Goal: Task Accomplishment & Management: Use online tool/utility

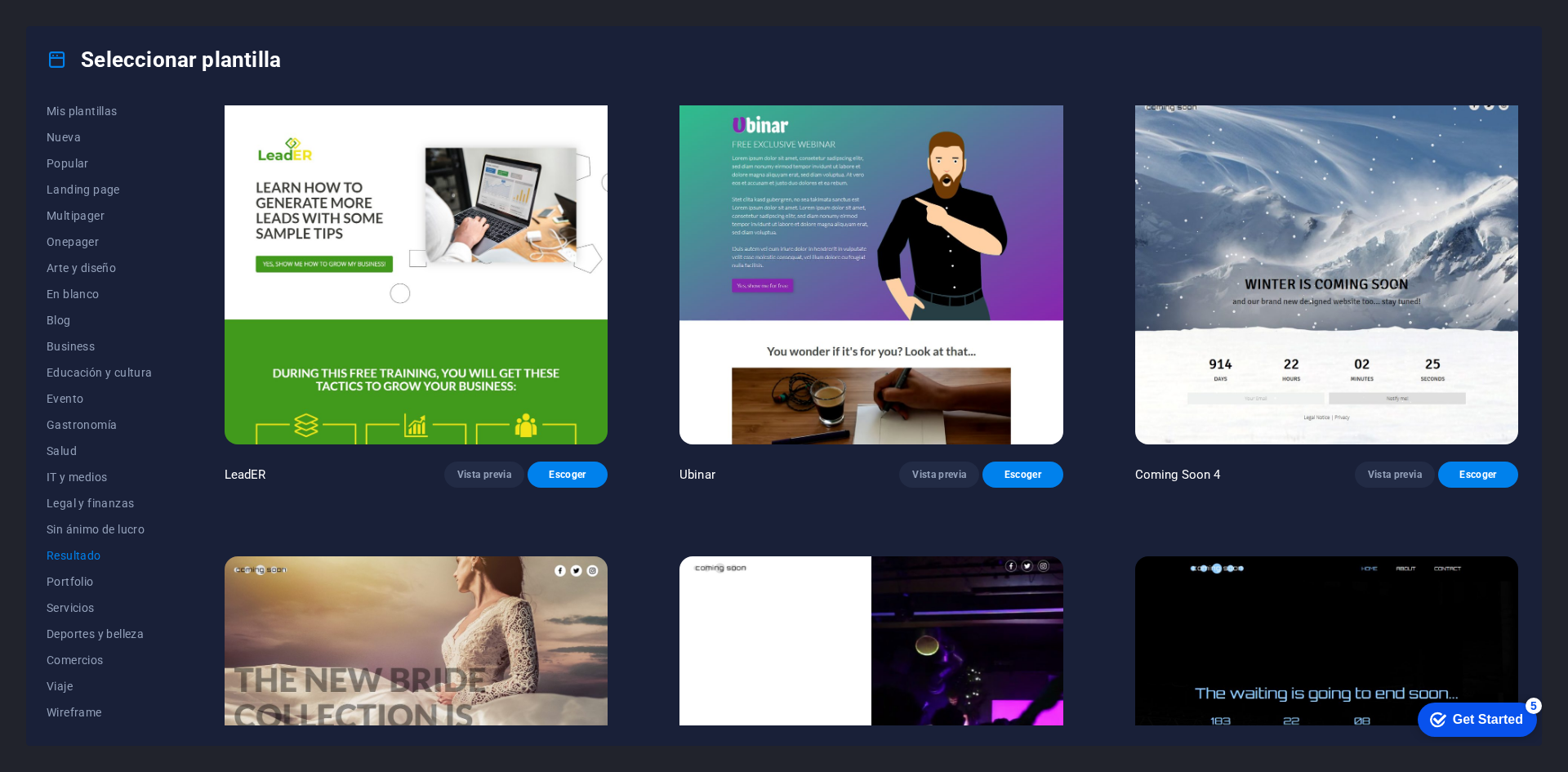
scroll to position [2094, 0]
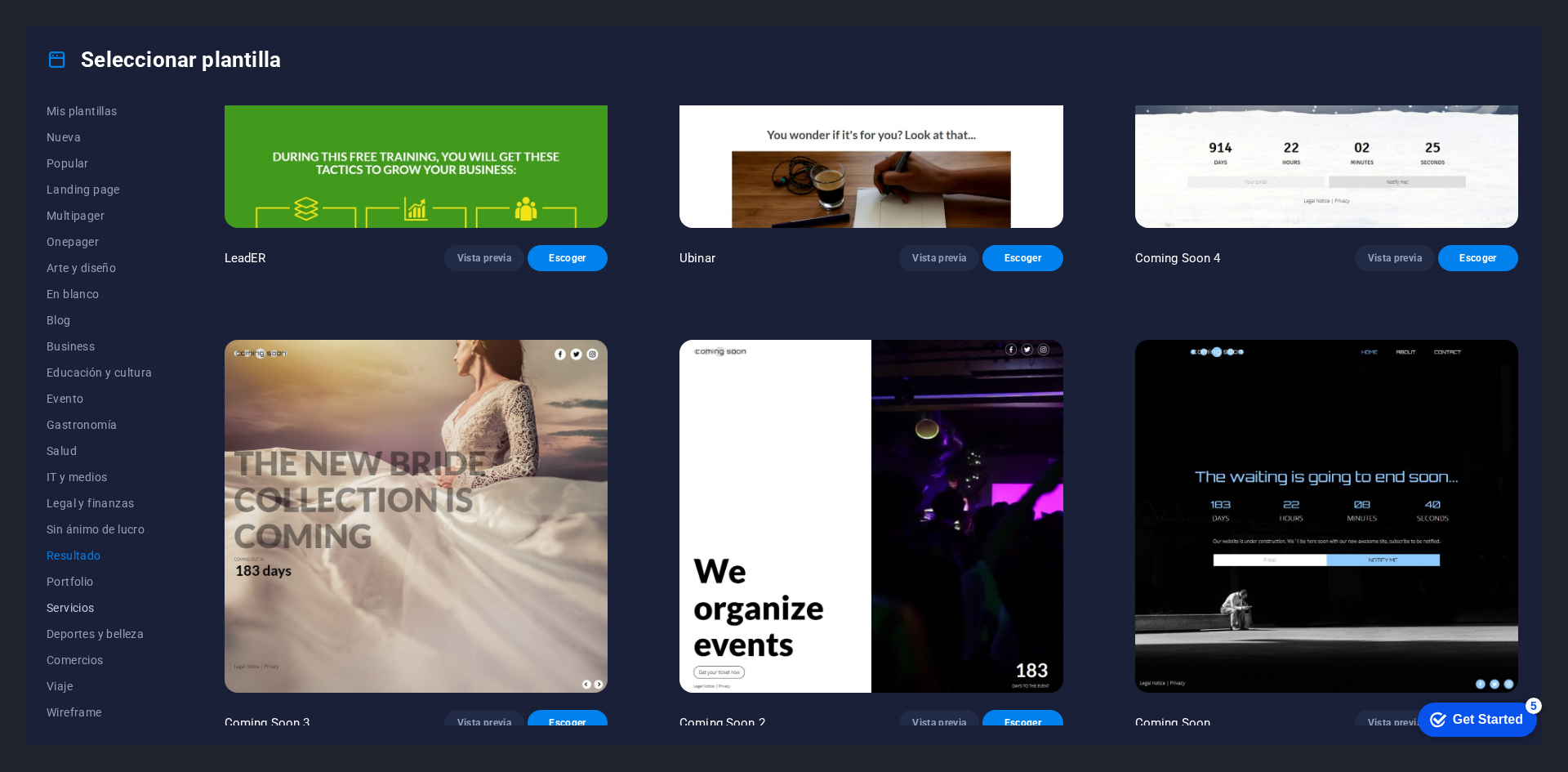
click at [98, 599] on button "Servicios" at bounding box center [99, 607] width 106 height 26
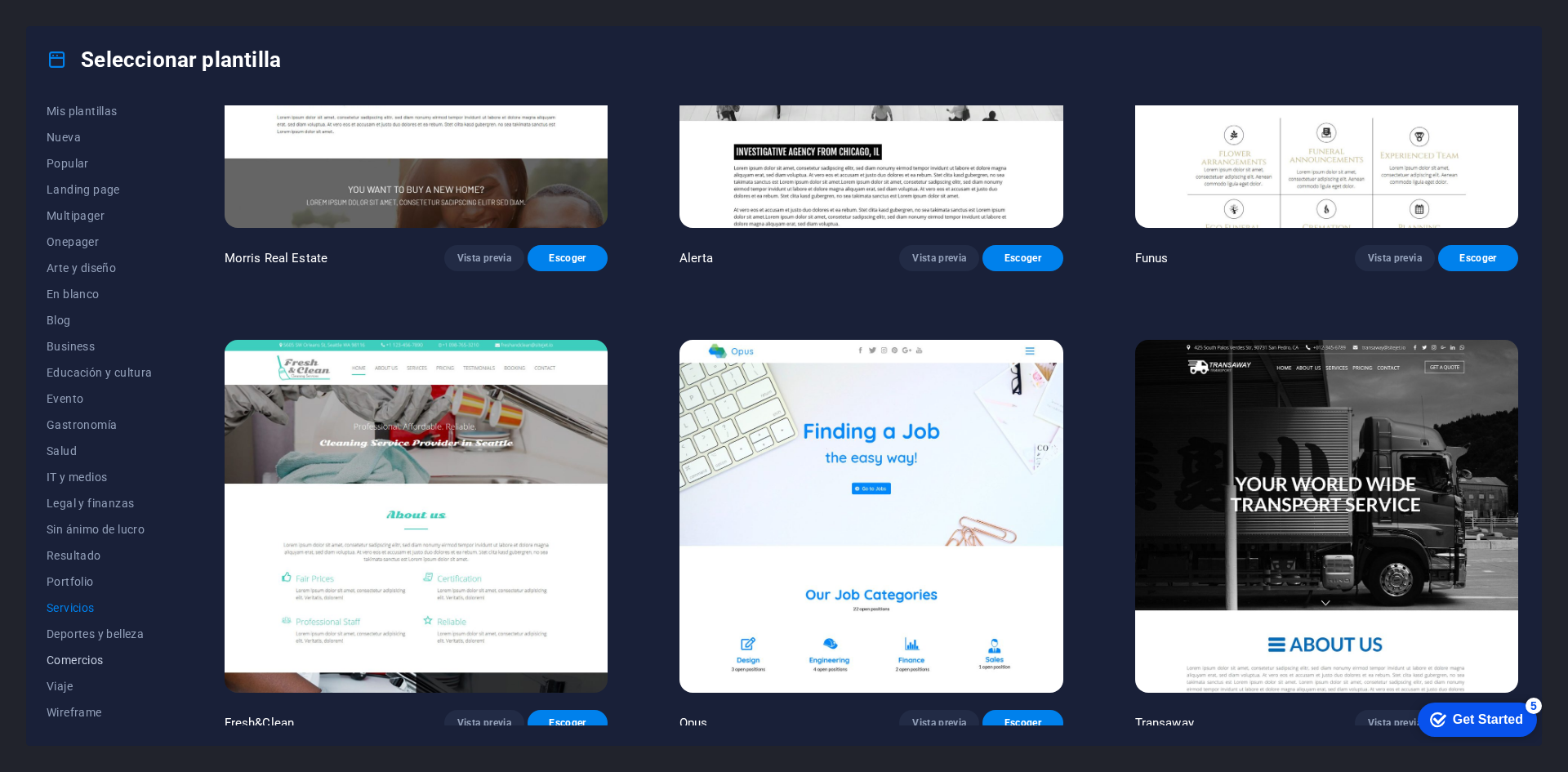
click at [91, 655] on span "Comercios" at bounding box center [99, 660] width 106 height 13
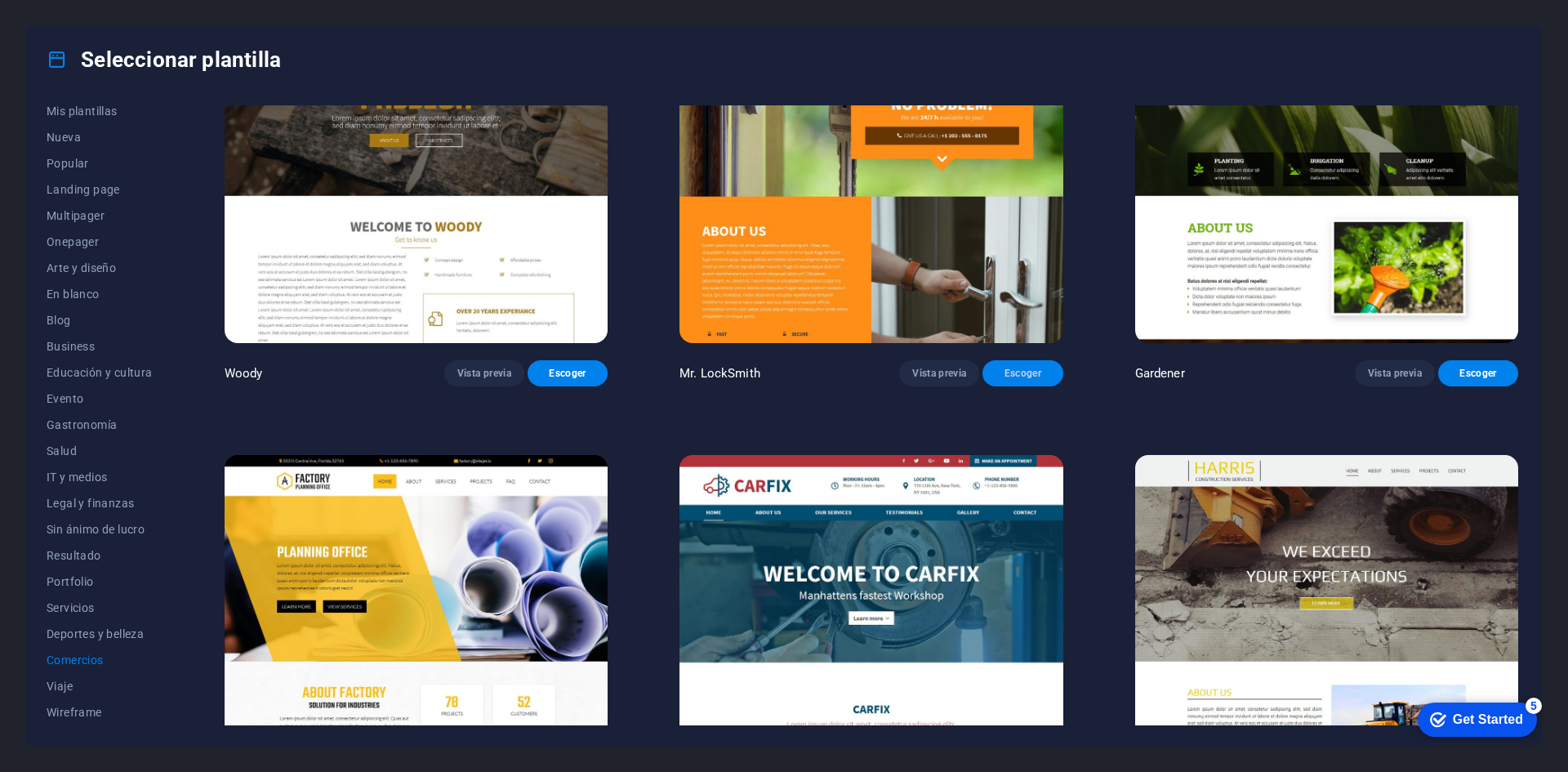
scroll to position [705, 0]
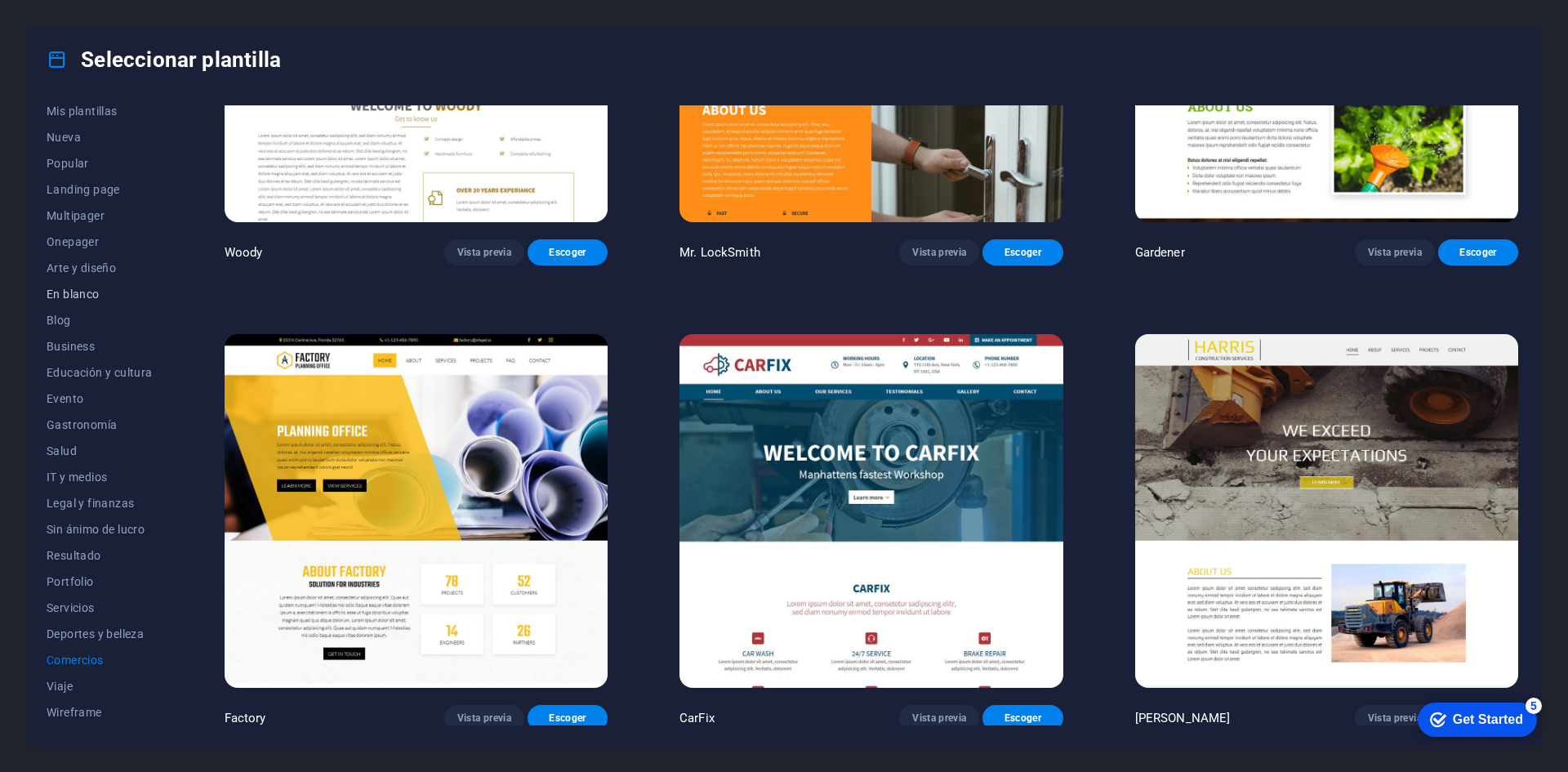
click at [93, 299] on span "En blanco" at bounding box center [99, 294] width 106 height 13
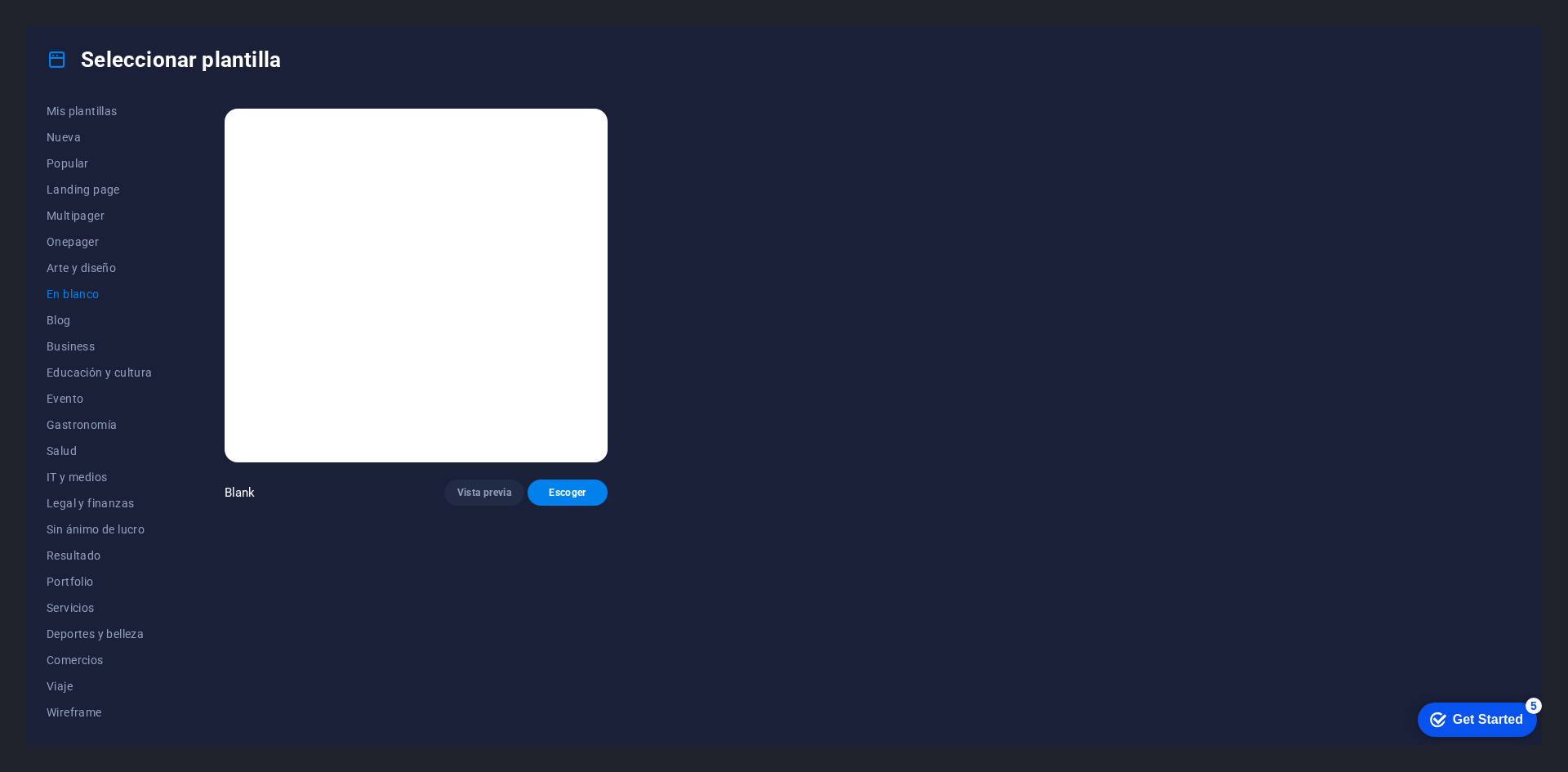
click at [453, 337] on img at bounding box center [416, 286] width 383 height 354
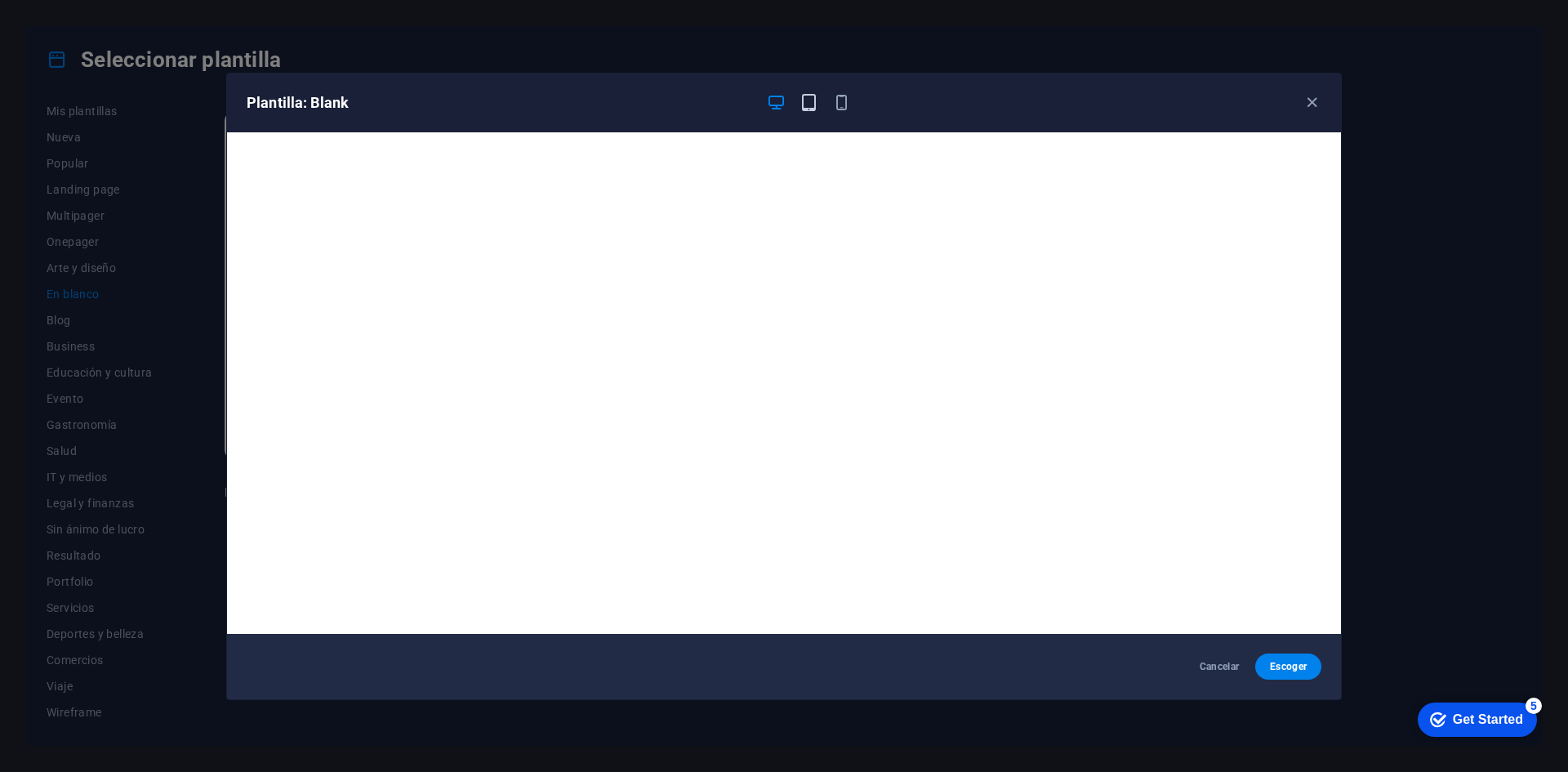
click at [815, 104] on icon "button" at bounding box center [809, 102] width 19 height 19
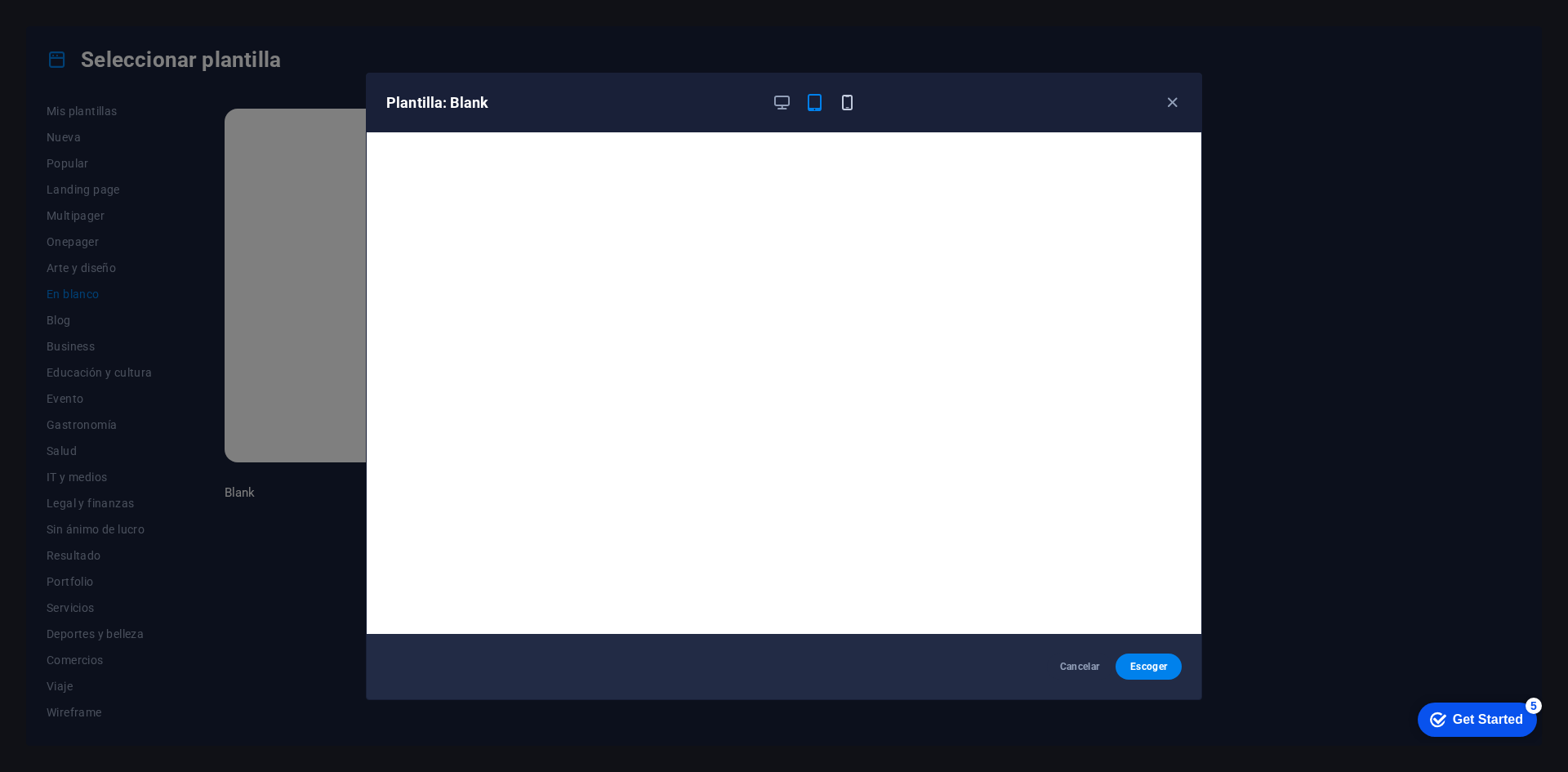
click at [849, 105] on icon "button" at bounding box center [848, 102] width 19 height 19
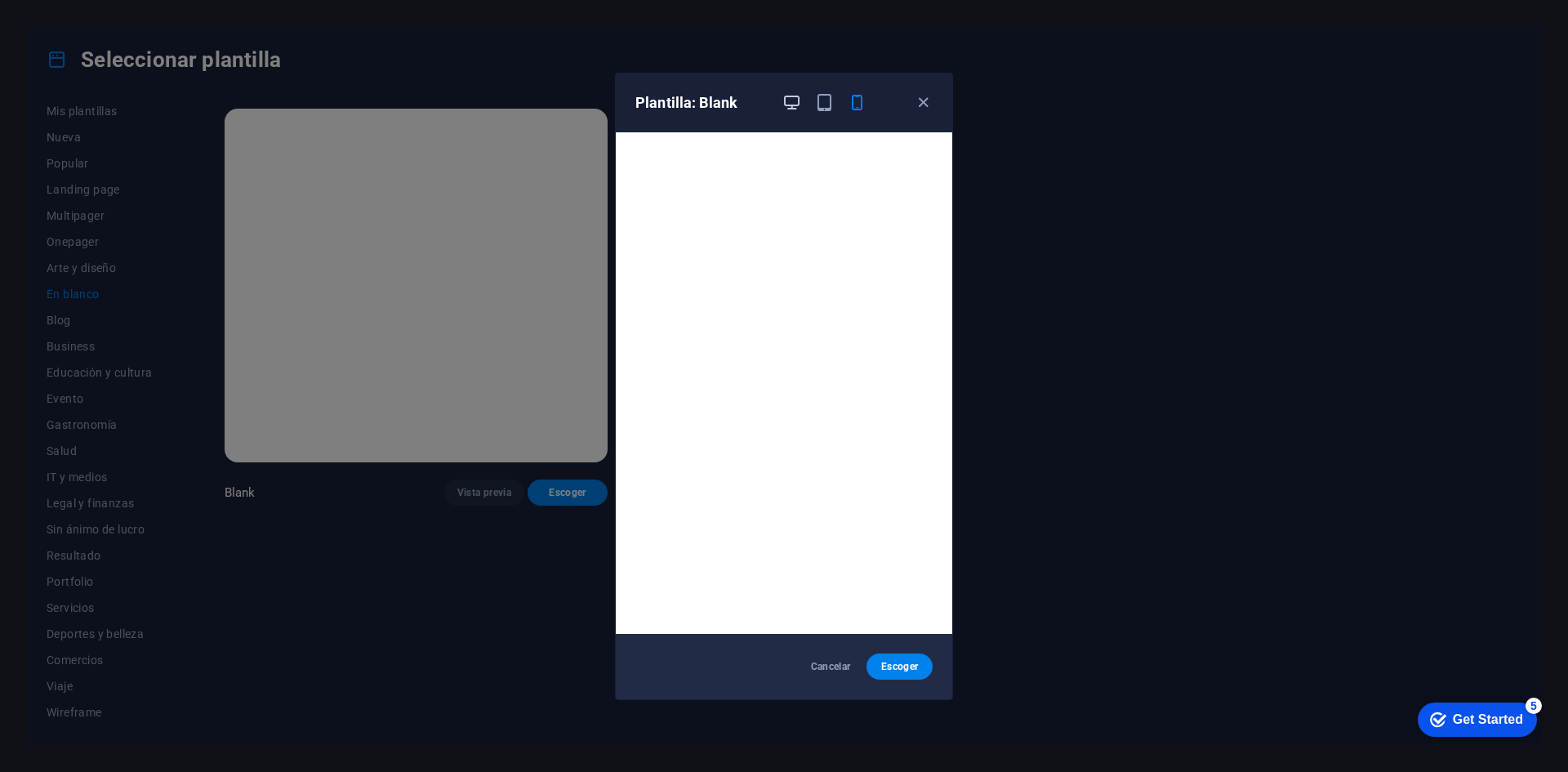
click at [796, 110] on icon "button" at bounding box center [792, 102] width 19 height 19
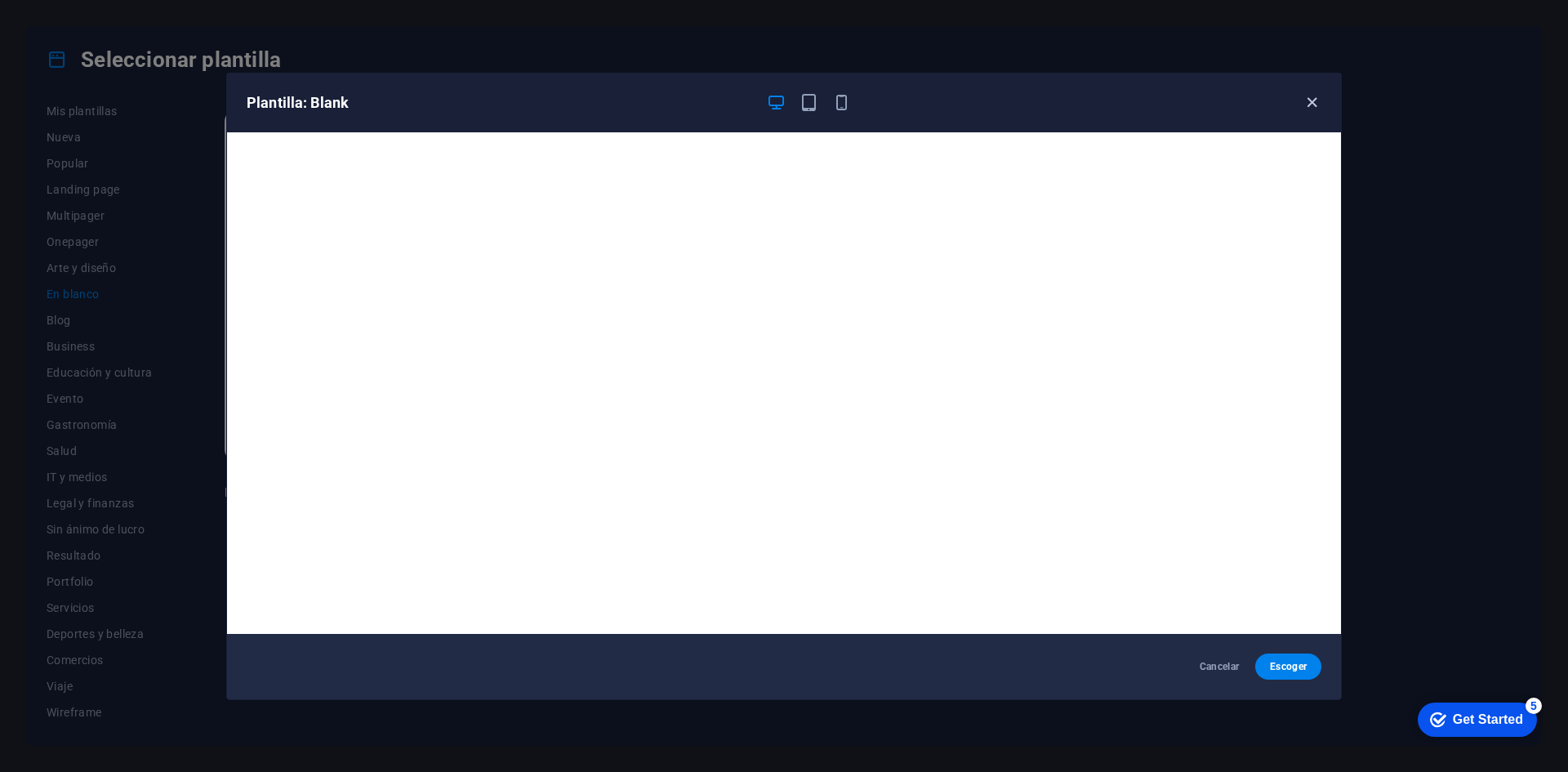
click at [1313, 105] on icon "button" at bounding box center [1312, 102] width 19 height 19
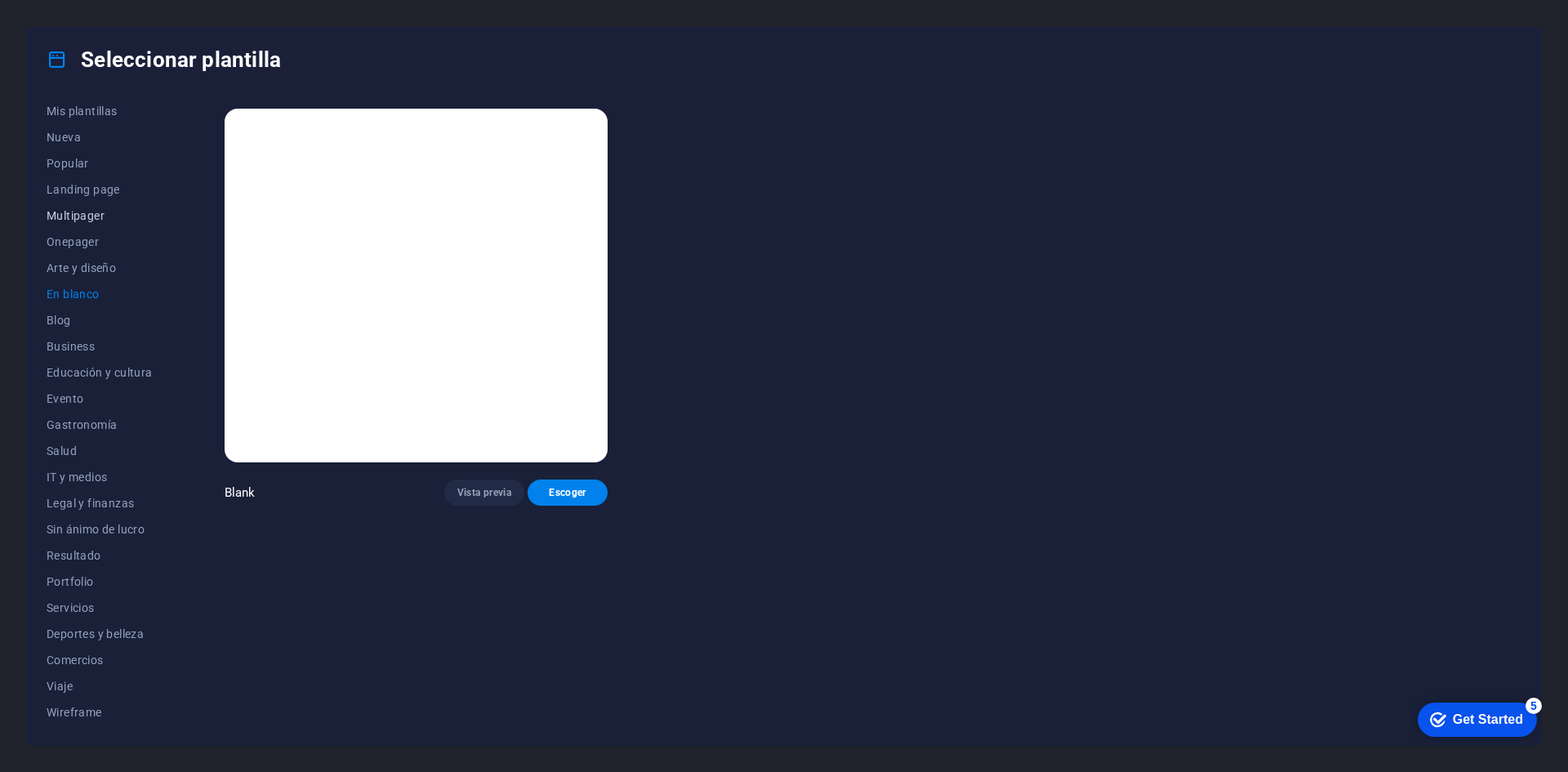
drag, startPoint x: 93, startPoint y: 210, endPoint x: 99, endPoint y: 222, distance: 13.4
click at [93, 210] on span "Multipager" at bounding box center [99, 216] width 106 height 13
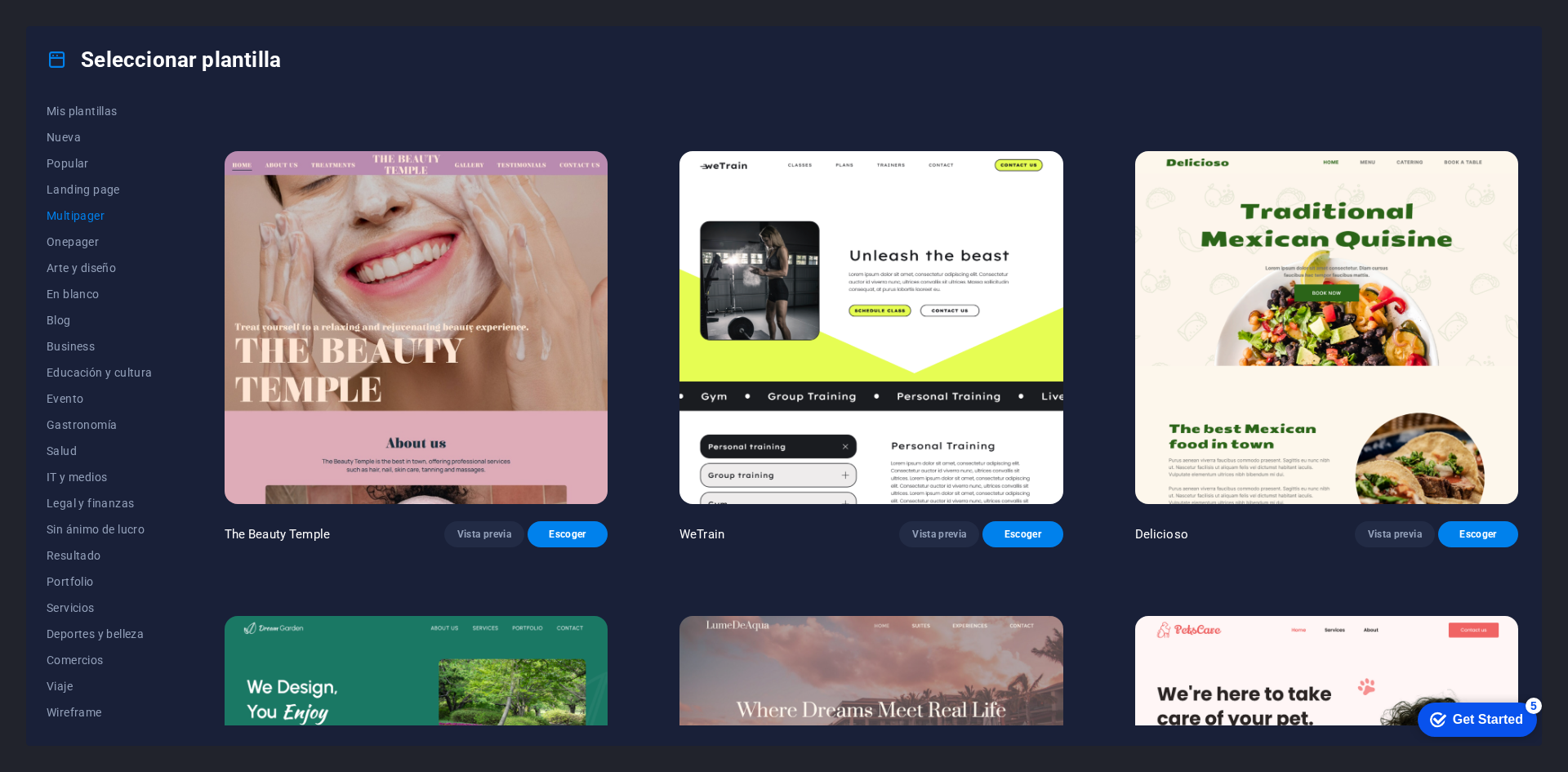
scroll to position [1388, 0]
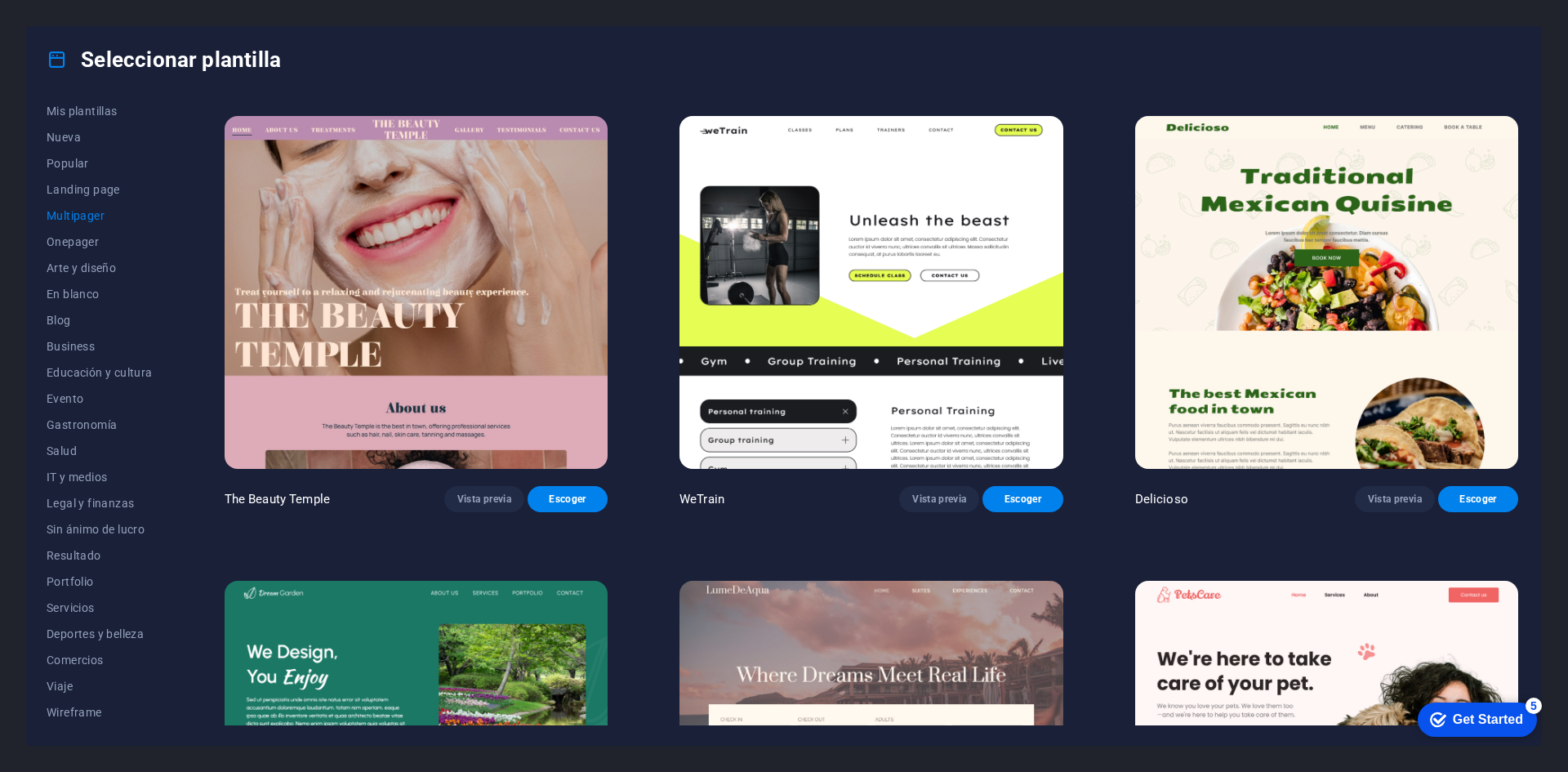
click at [1447, 722] on div "checkmark Get Started 5" at bounding box center [1476, 718] width 93 height 16
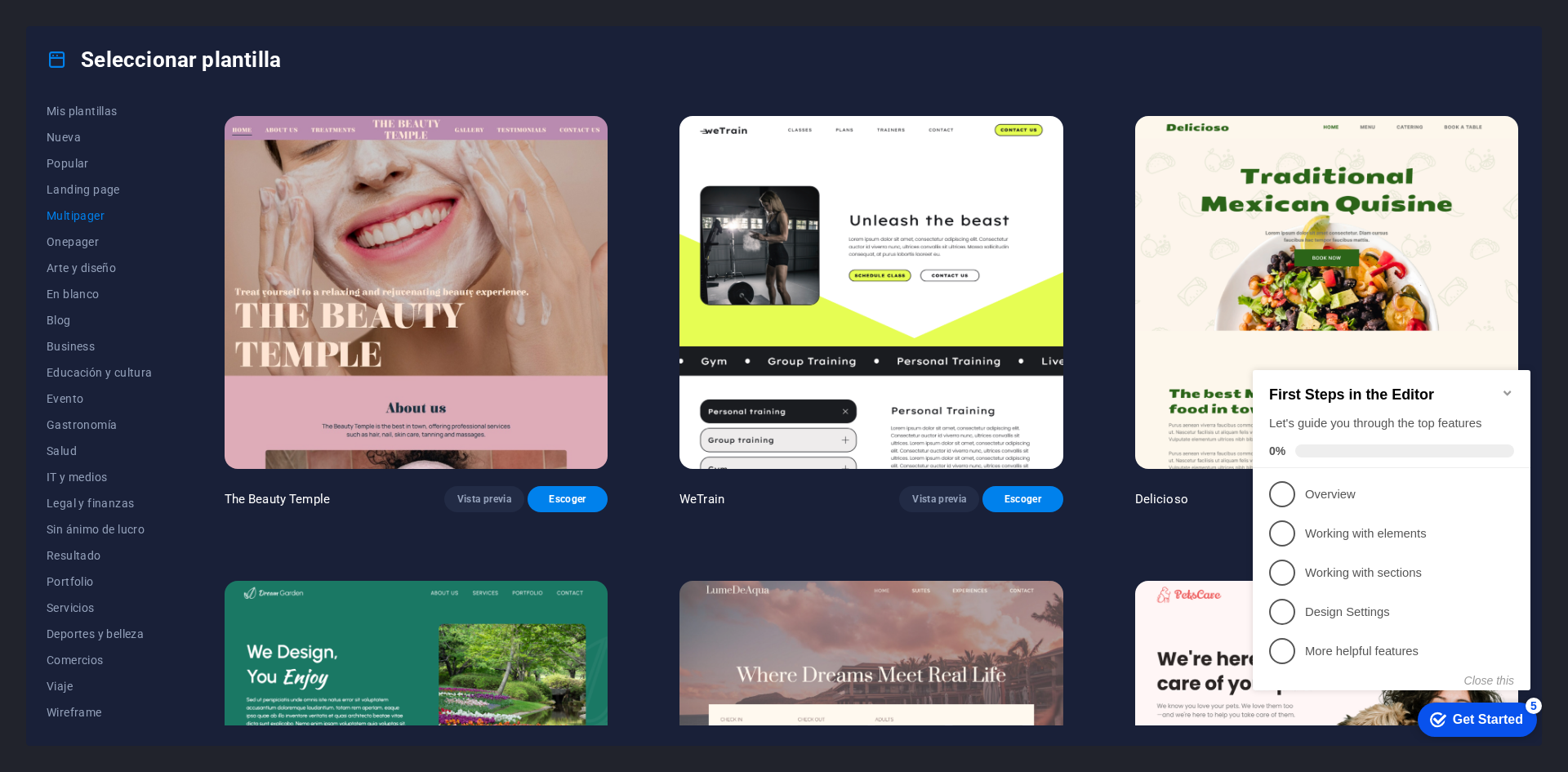
drag, startPoint x: 867, startPoint y: 74, endPoint x: 848, endPoint y: 82, distance: 20.6
click at [867, 73] on div "Seleccionar plantilla" at bounding box center [784, 59] width 1514 height 65
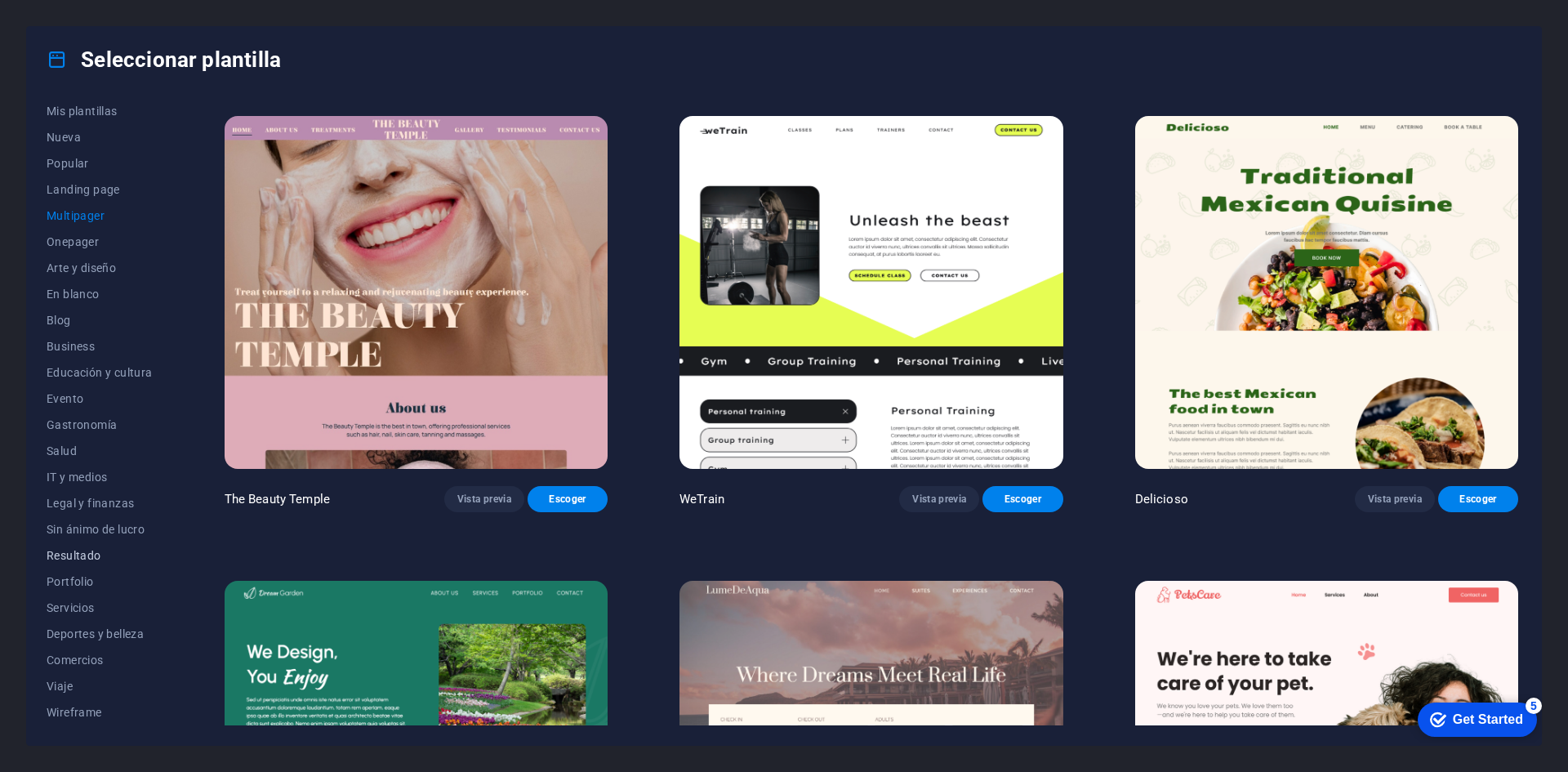
click at [116, 555] on span "Resultado" at bounding box center [99, 555] width 106 height 13
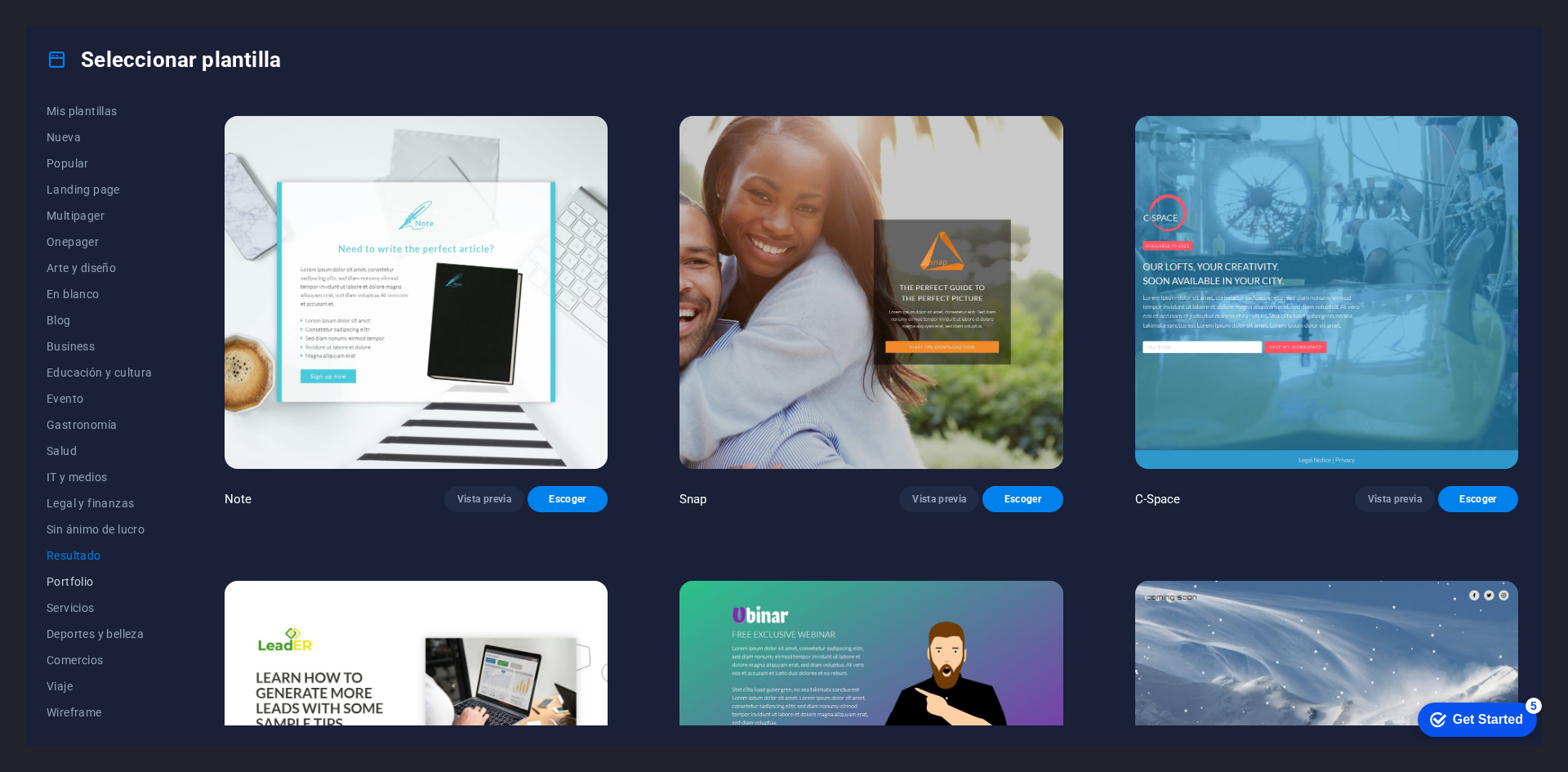
click at [96, 575] on span "Portfolio" at bounding box center [99, 582] width 106 height 13
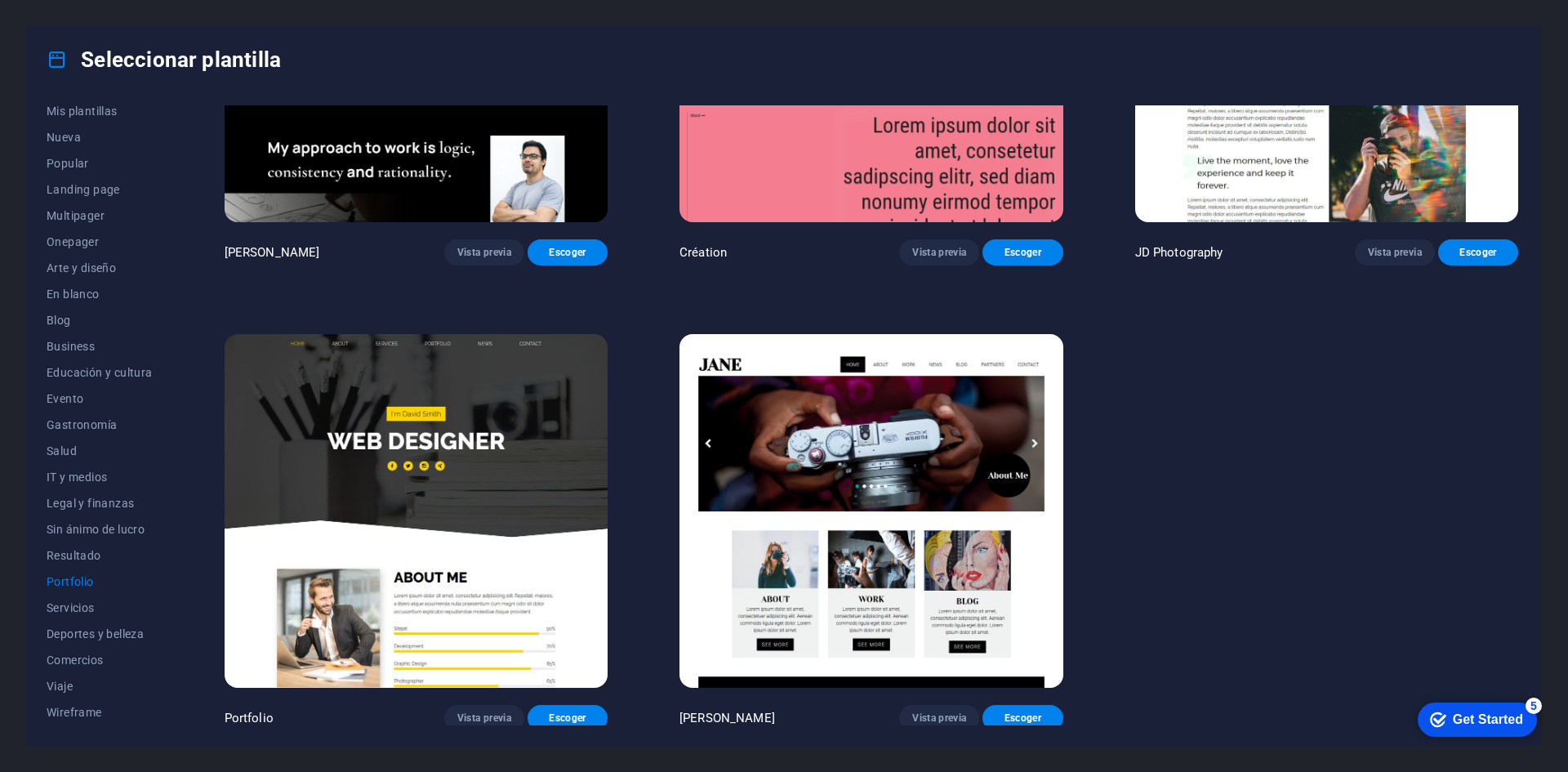
click at [800, 449] on img at bounding box center [870, 511] width 383 height 354
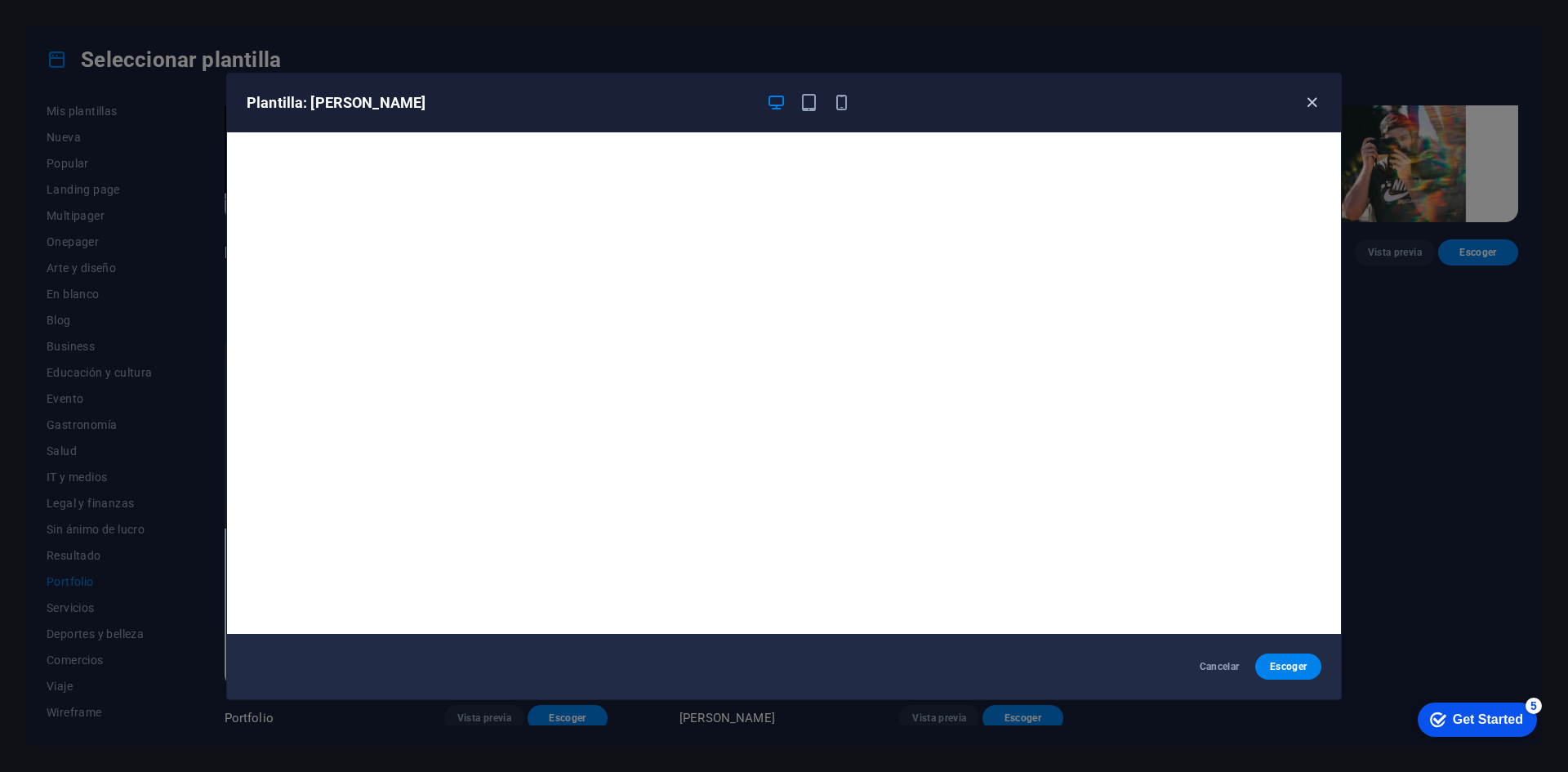
click at [1311, 99] on icon "button" at bounding box center [1312, 102] width 19 height 19
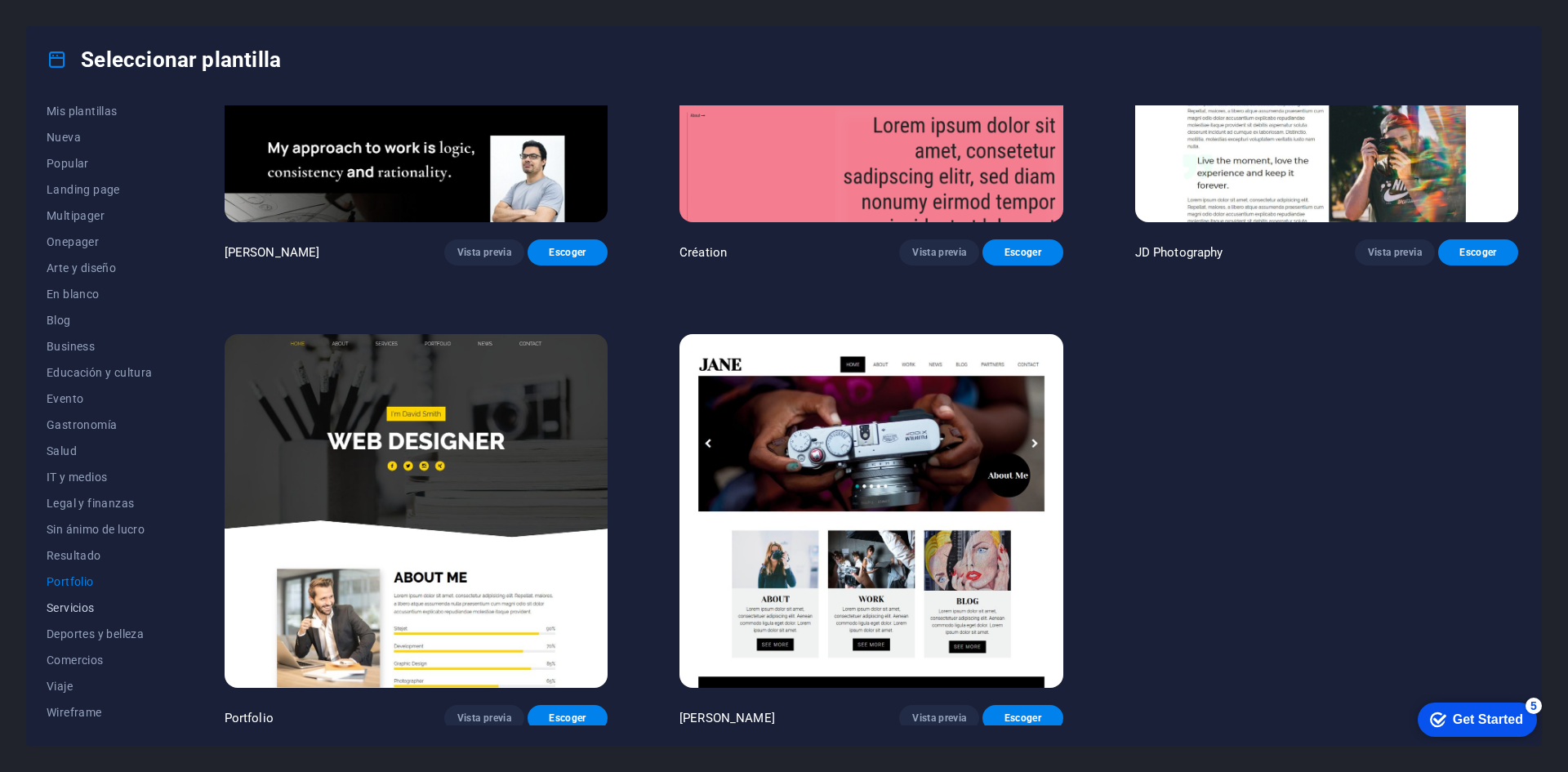
click at [71, 604] on span "Servicios" at bounding box center [99, 608] width 106 height 13
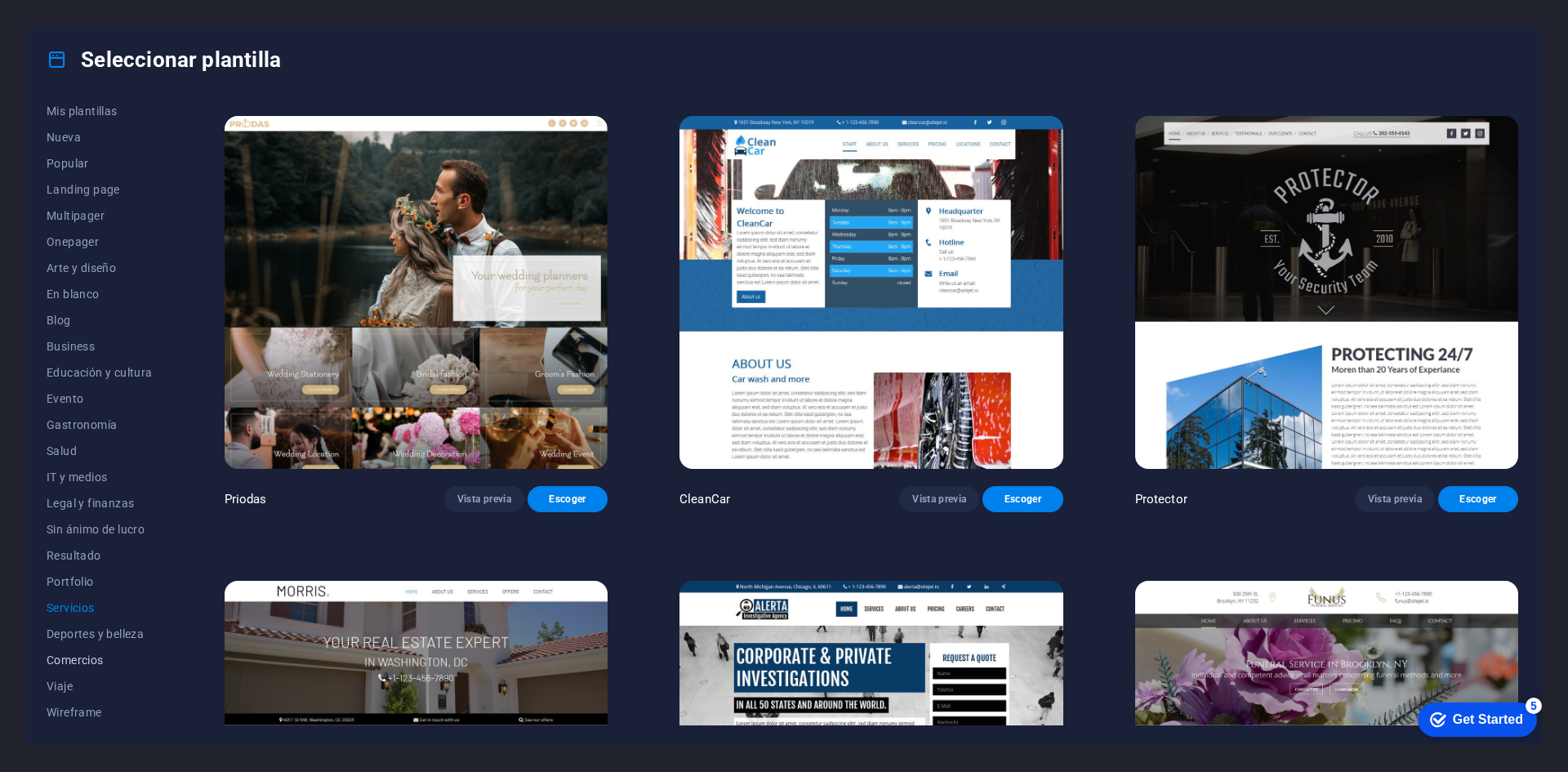
click at [98, 667] on button "Comercios" at bounding box center [99, 659] width 106 height 26
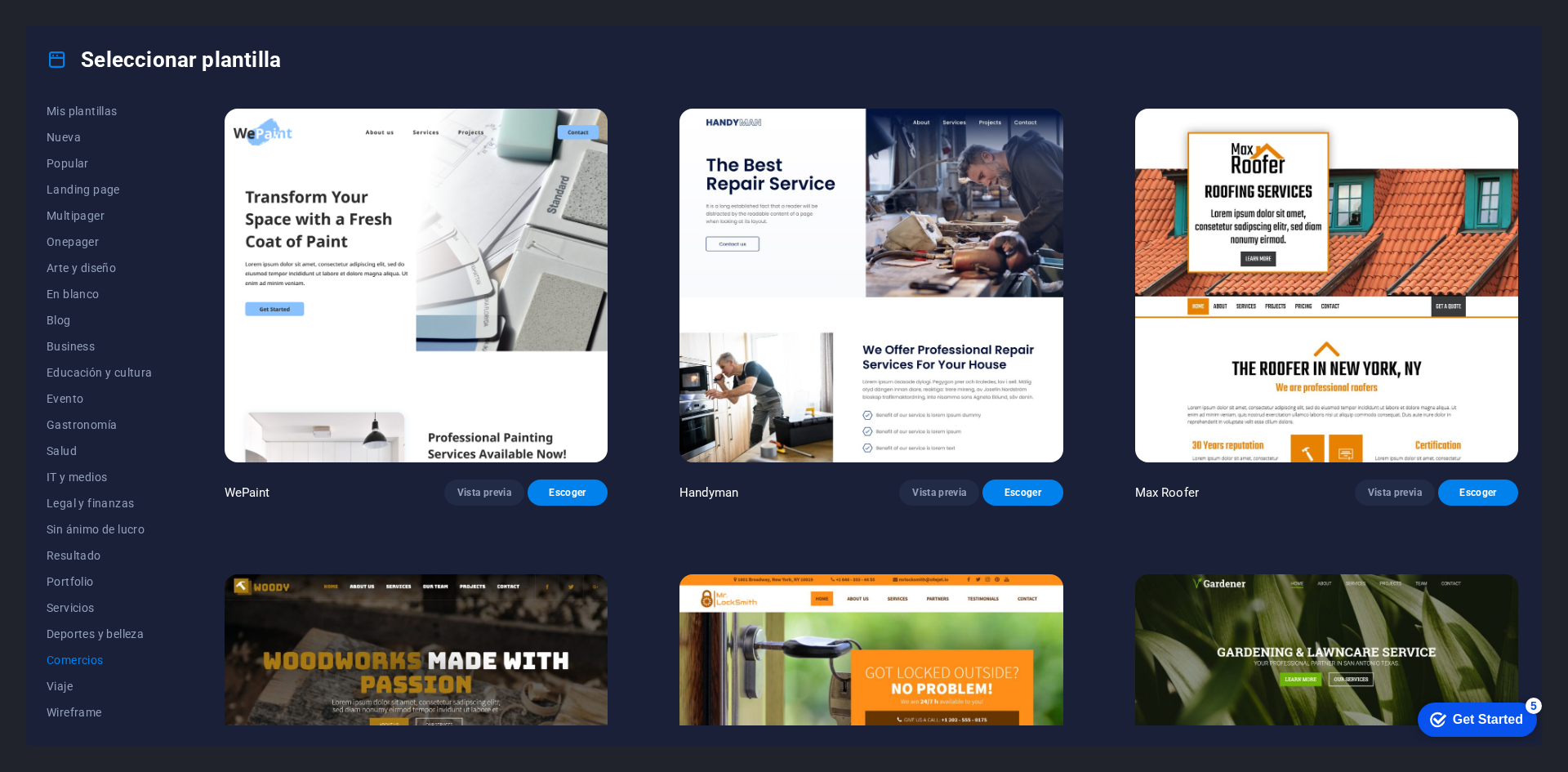
click at [504, 362] on img at bounding box center [416, 286] width 383 height 354
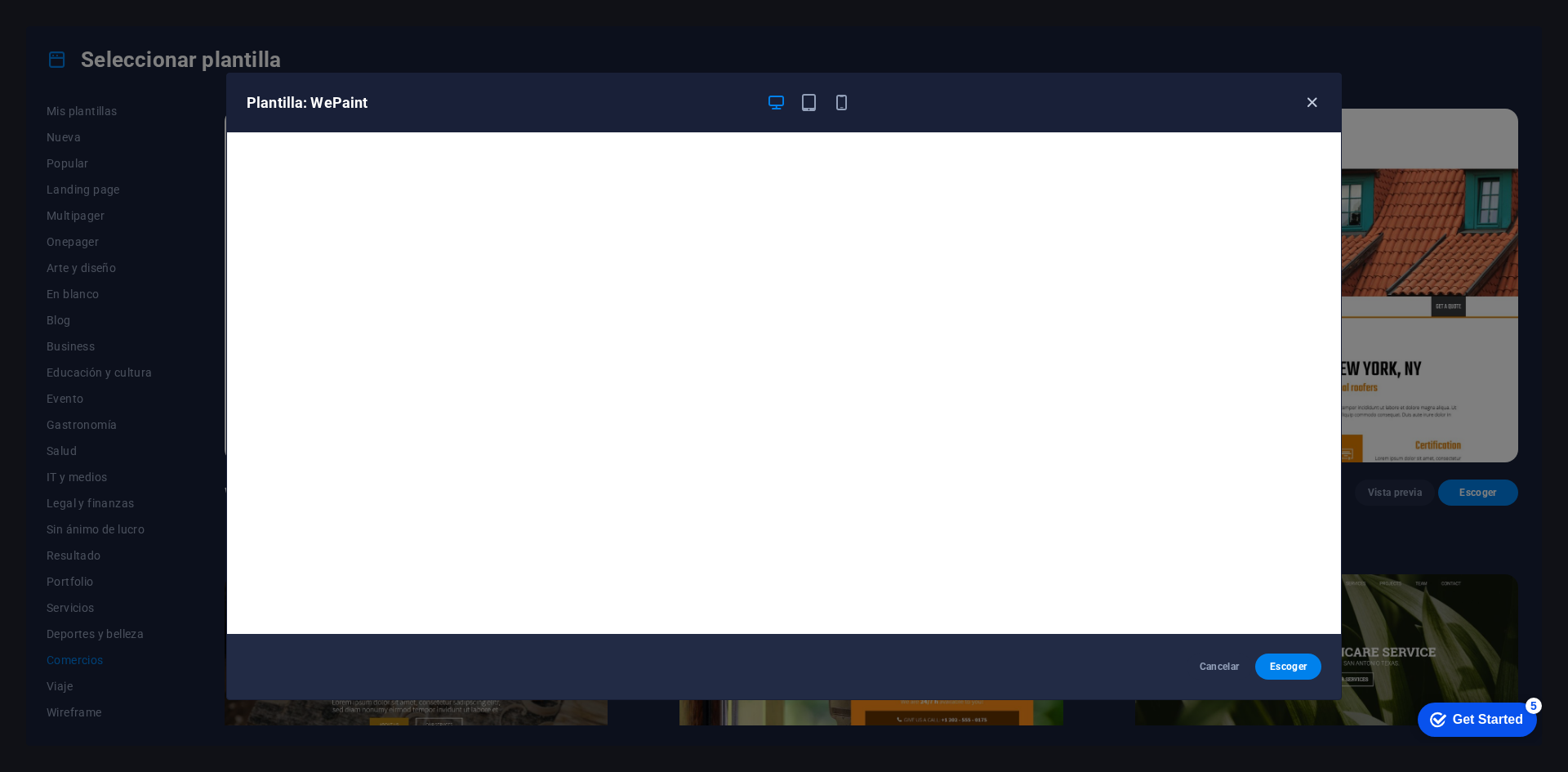
click at [1313, 98] on icon "button" at bounding box center [1312, 102] width 19 height 19
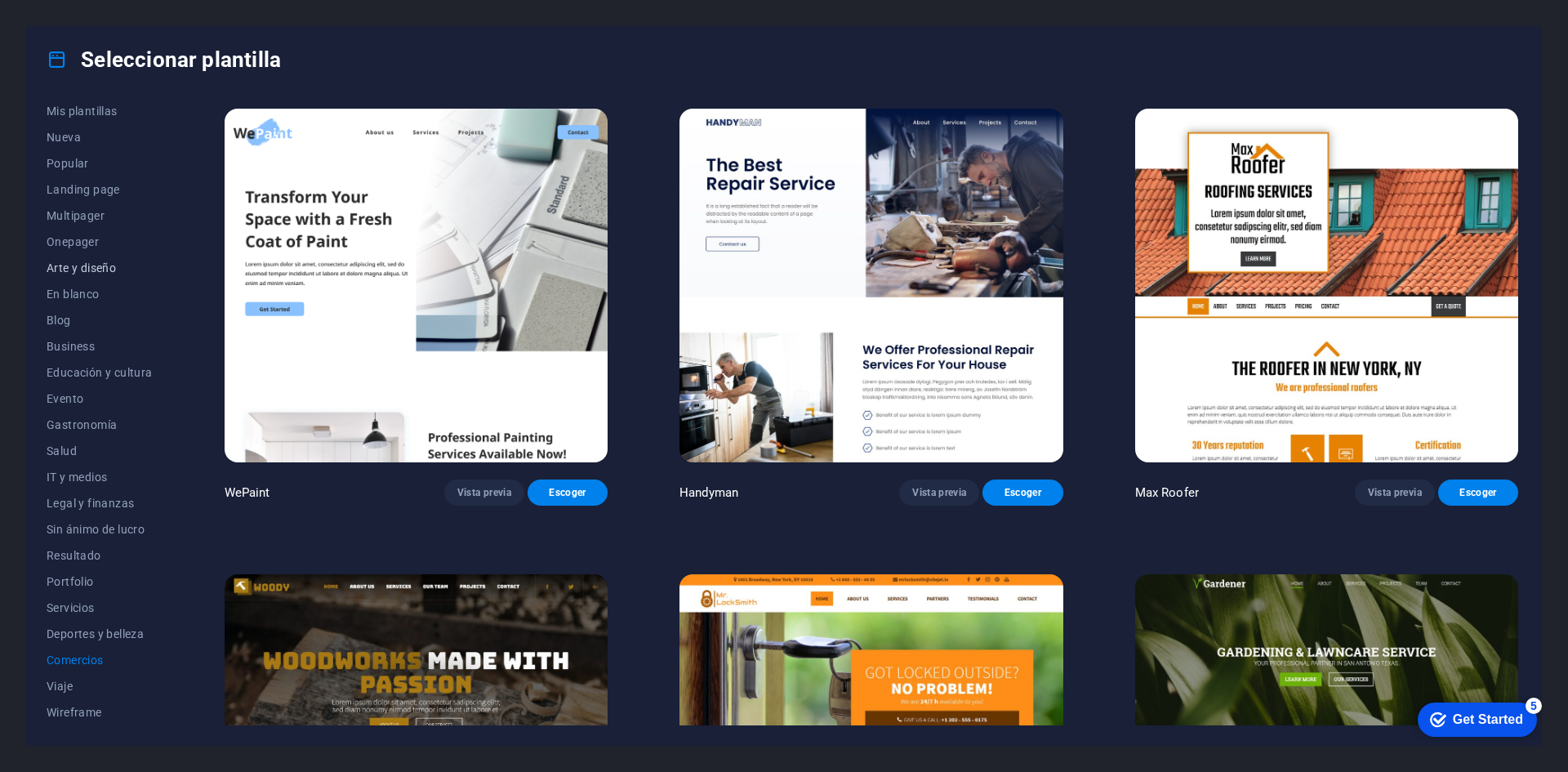
click at [105, 266] on span "Arte y diseño" at bounding box center [99, 268] width 106 height 13
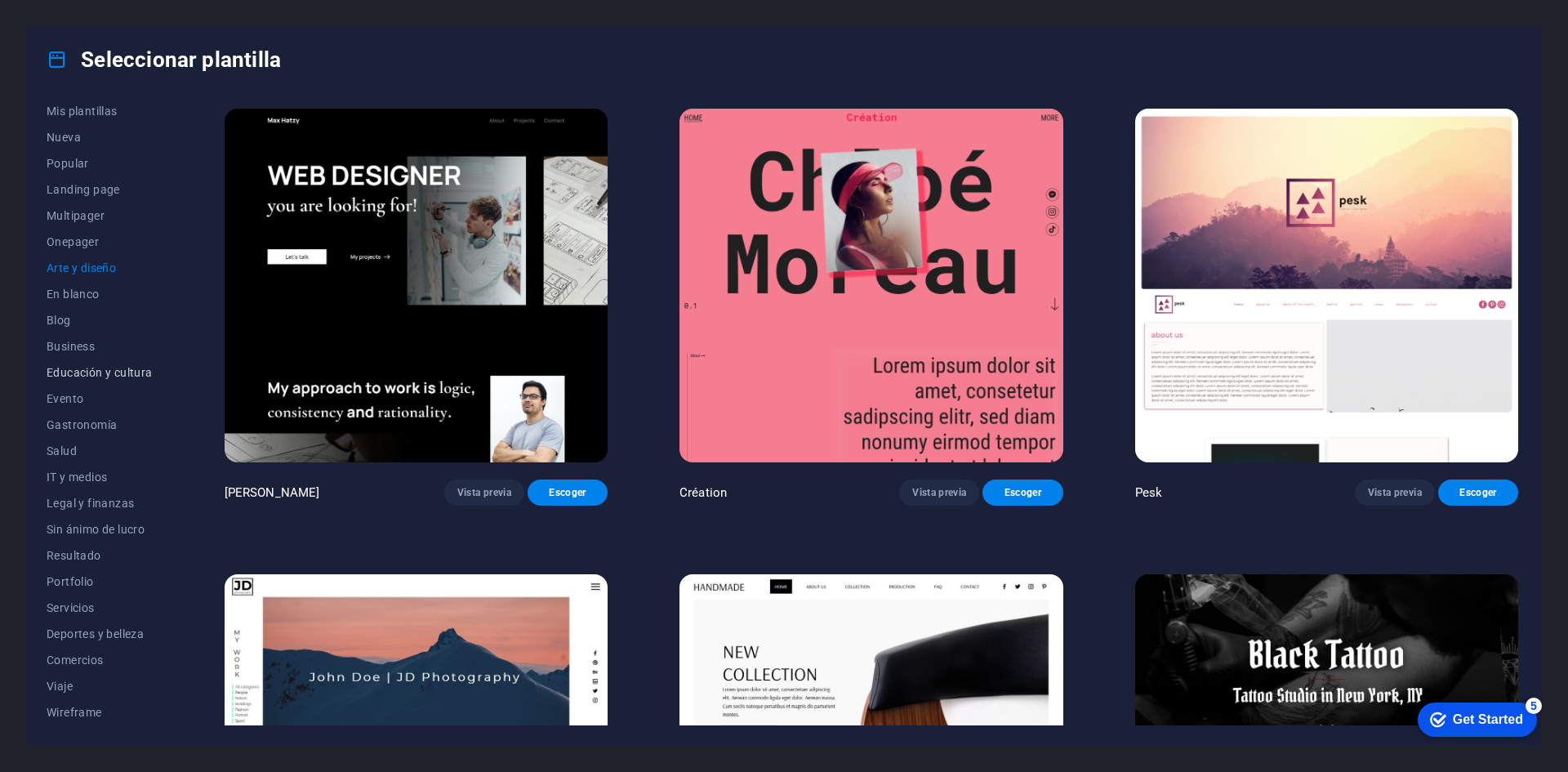
click at [125, 373] on span "Educación y cultura" at bounding box center [99, 373] width 106 height 13
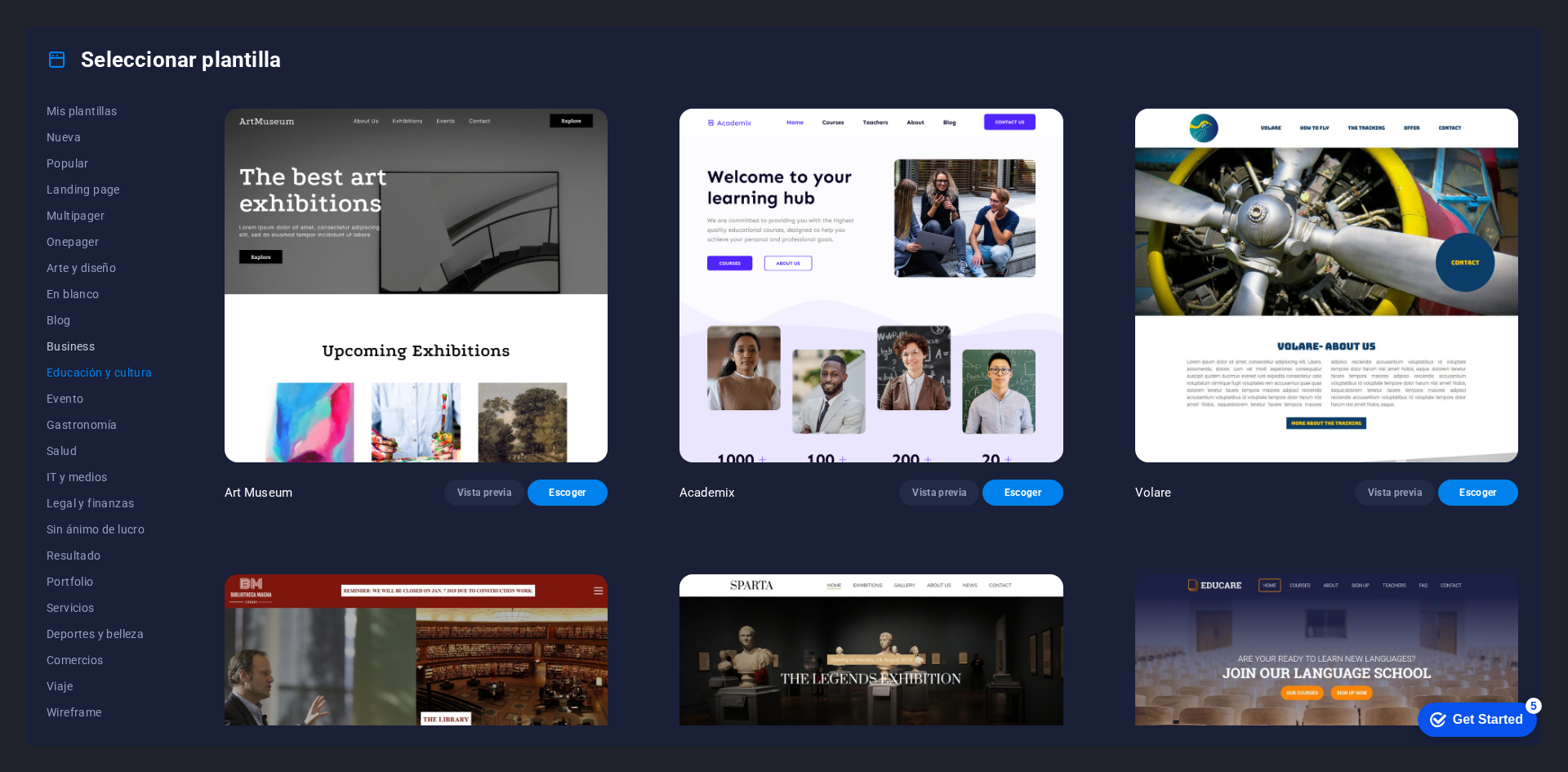
click at [87, 348] on span "Business" at bounding box center [99, 347] width 106 height 13
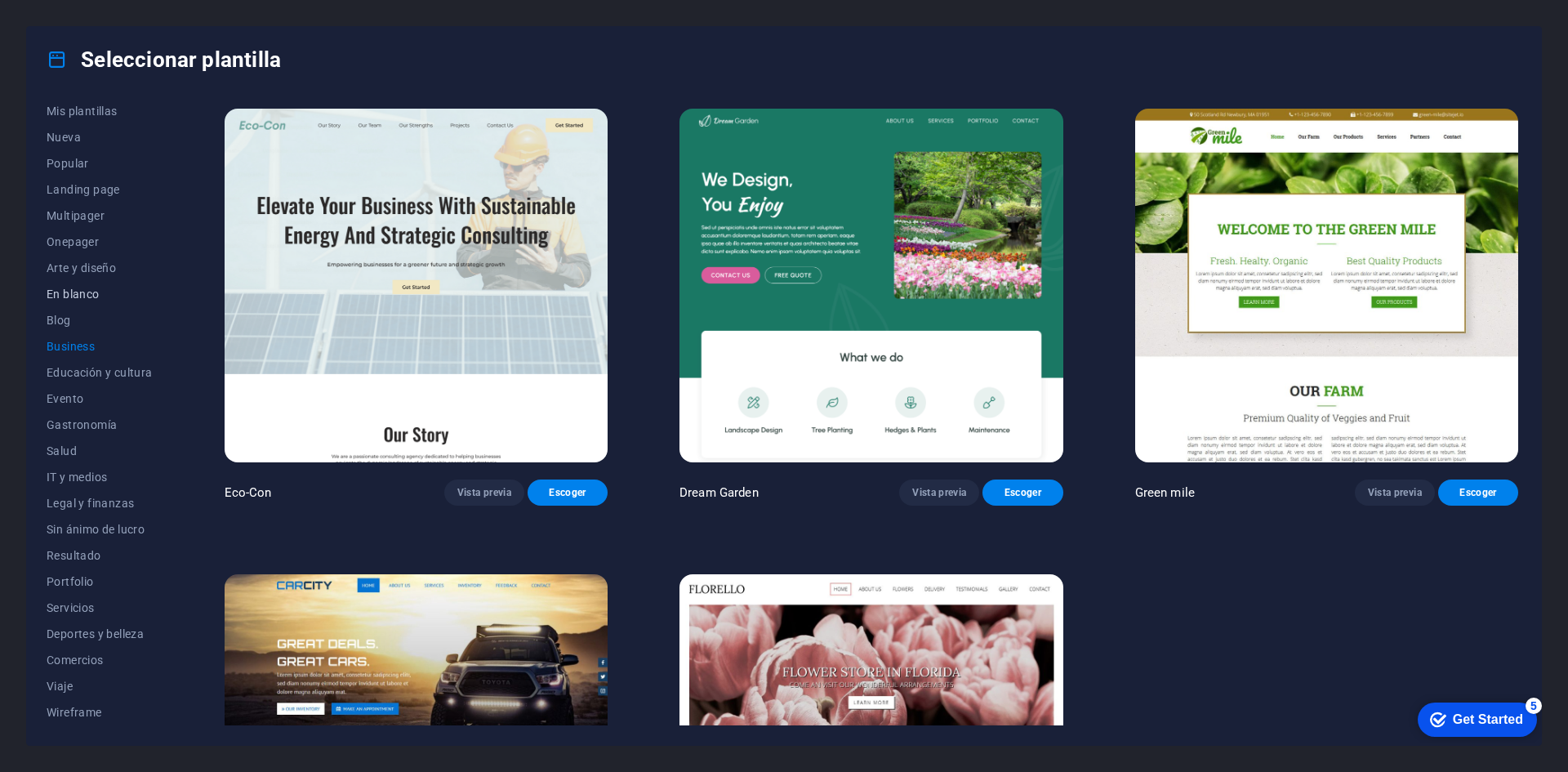
click at [67, 306] on button "En blanco" at bounding box center [99, 293] width 106 height 26
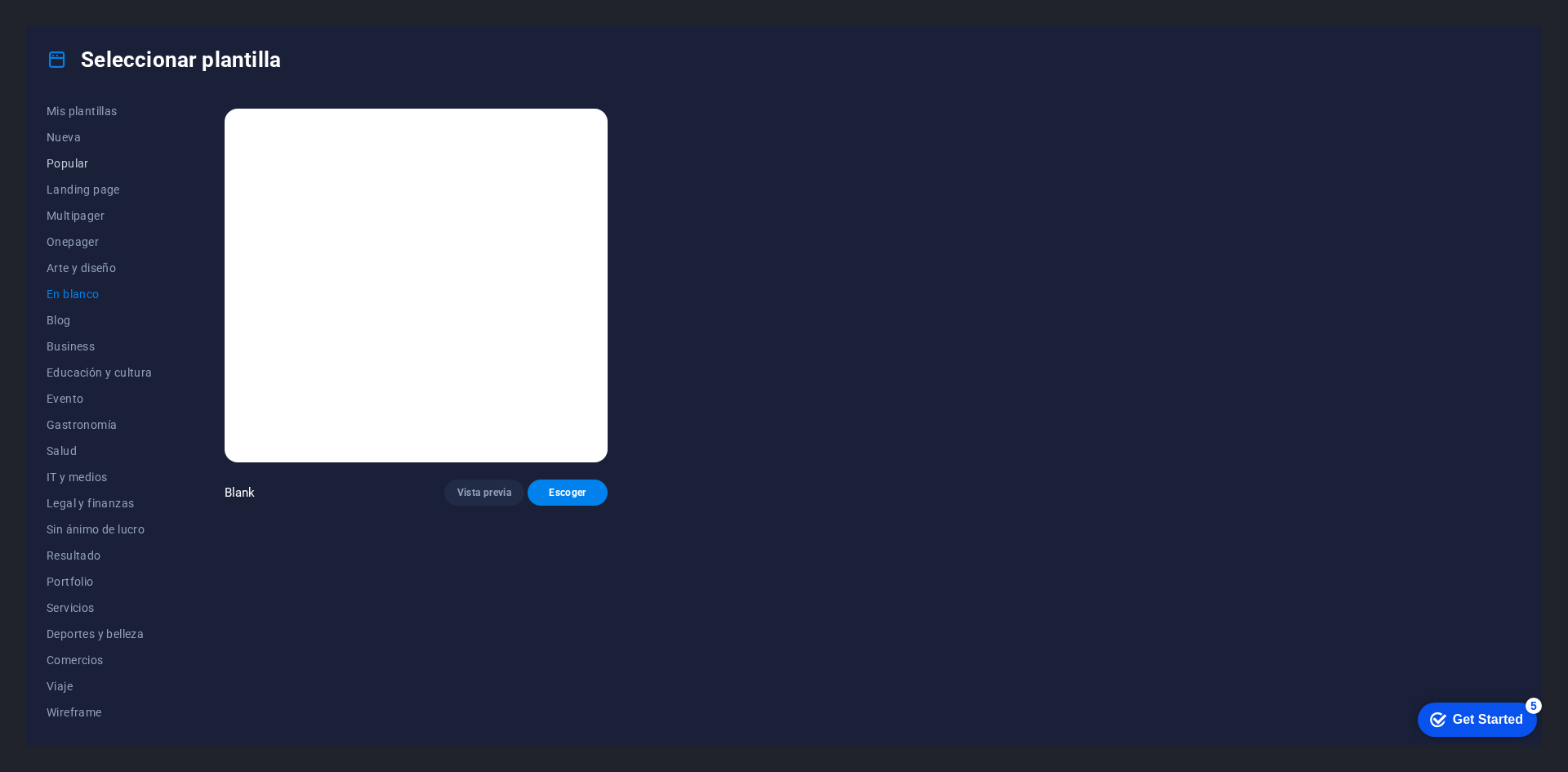
click at [81, 163] on span "Popular" at bounding box center [99, 163] width 106 height 13
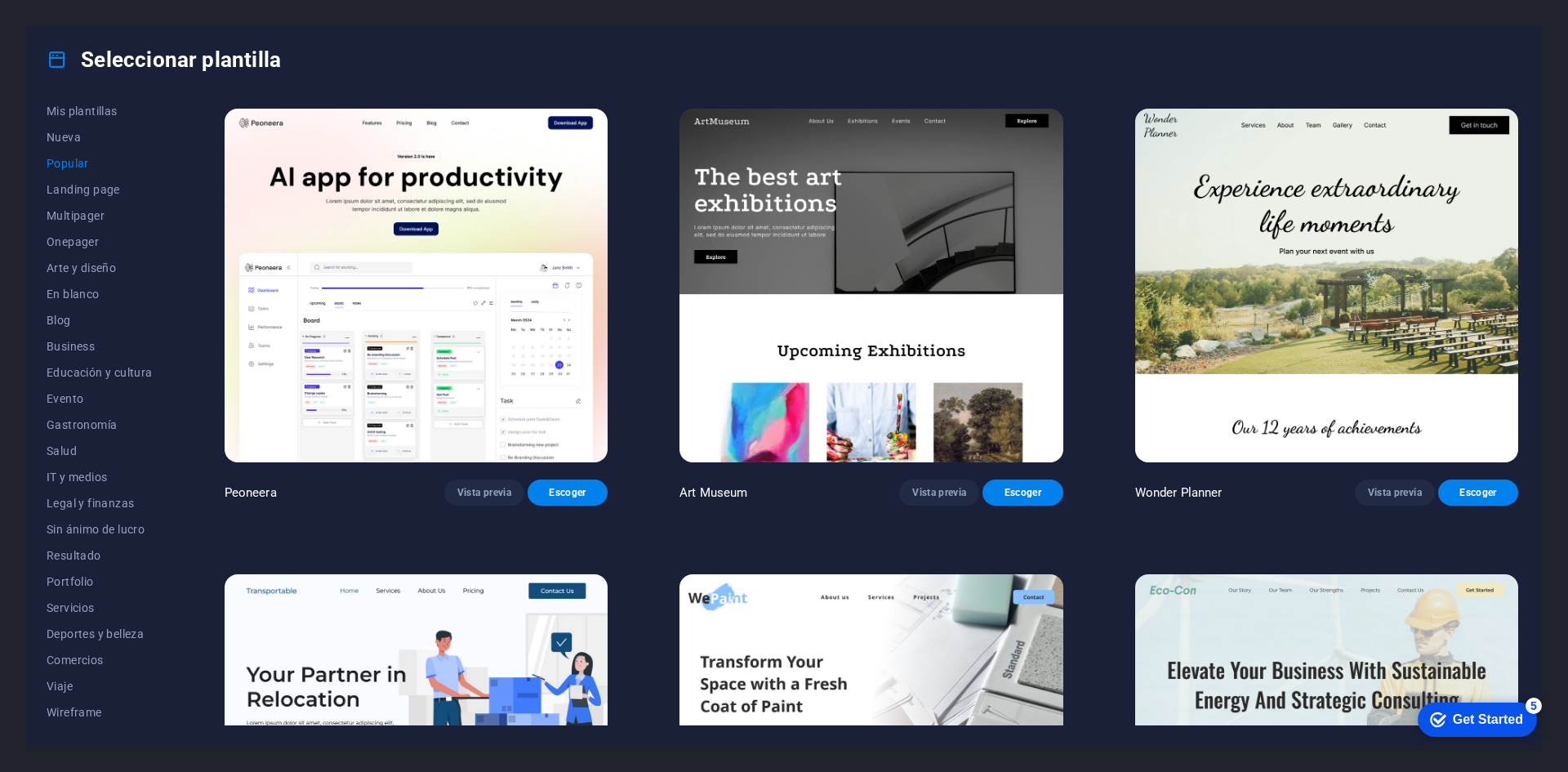
click at [897, 270] on img at bounding box center [870, 286] width 383 height 354
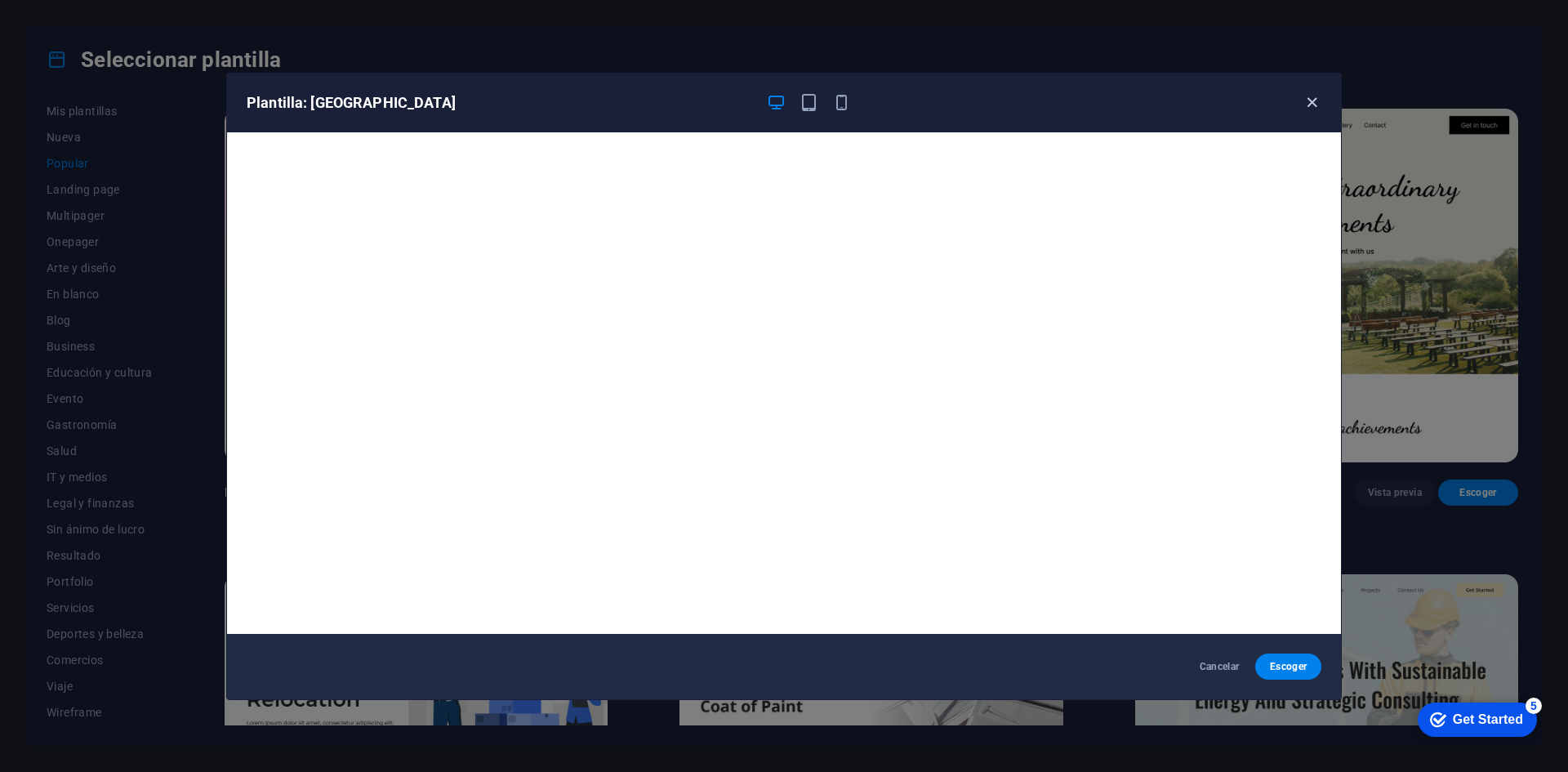
drag, startPoint x: 1311, startPoint y: 98, endPoint x: 1316, endPoint y: 106, distance: 9.4
click at [1312, 98] on icon "button" at bounding box center [1312, 102] width 19 height 19
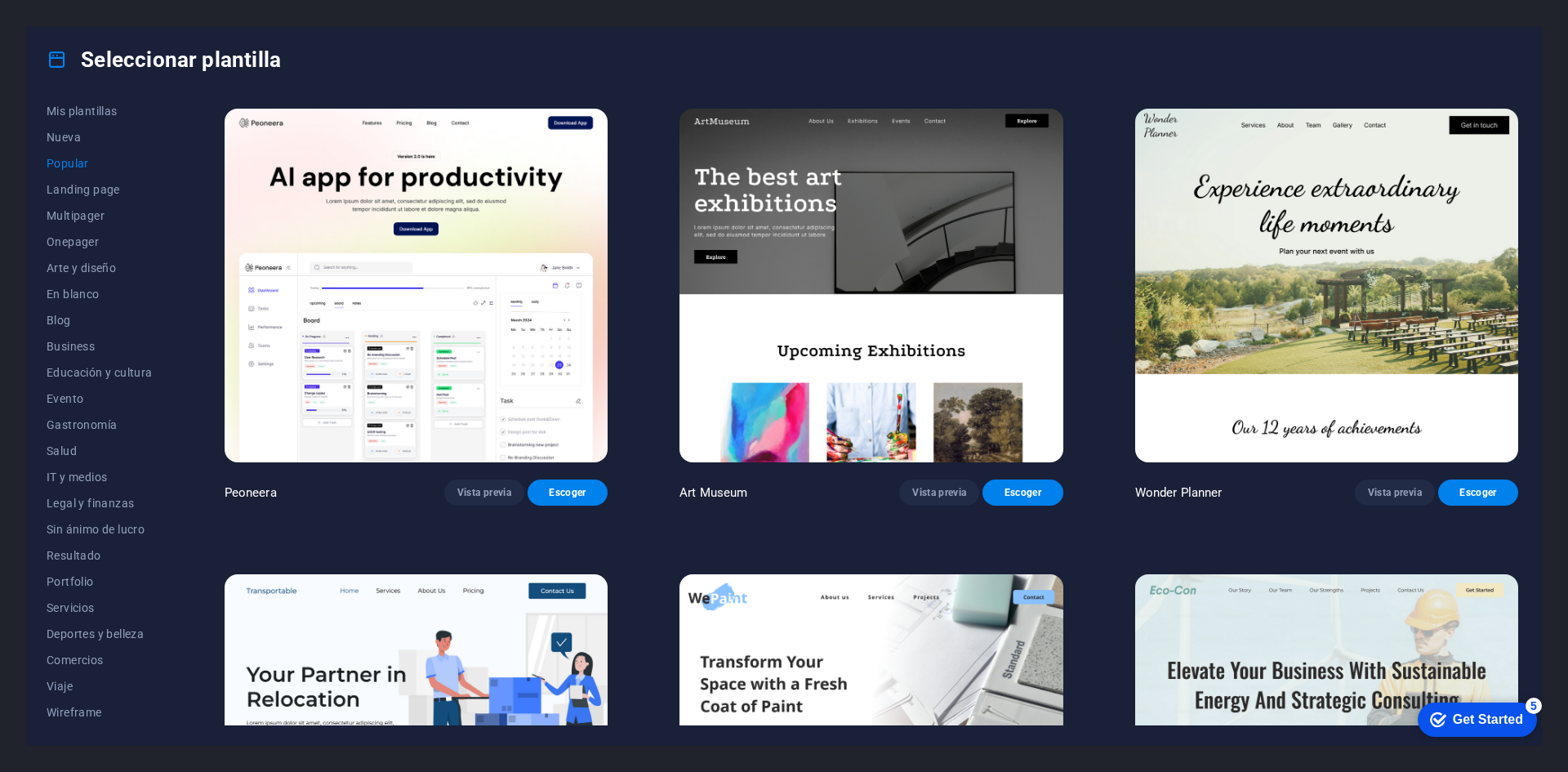
click at [1342, 174] on img at bounding box center [1326, 286] width 383 height 354
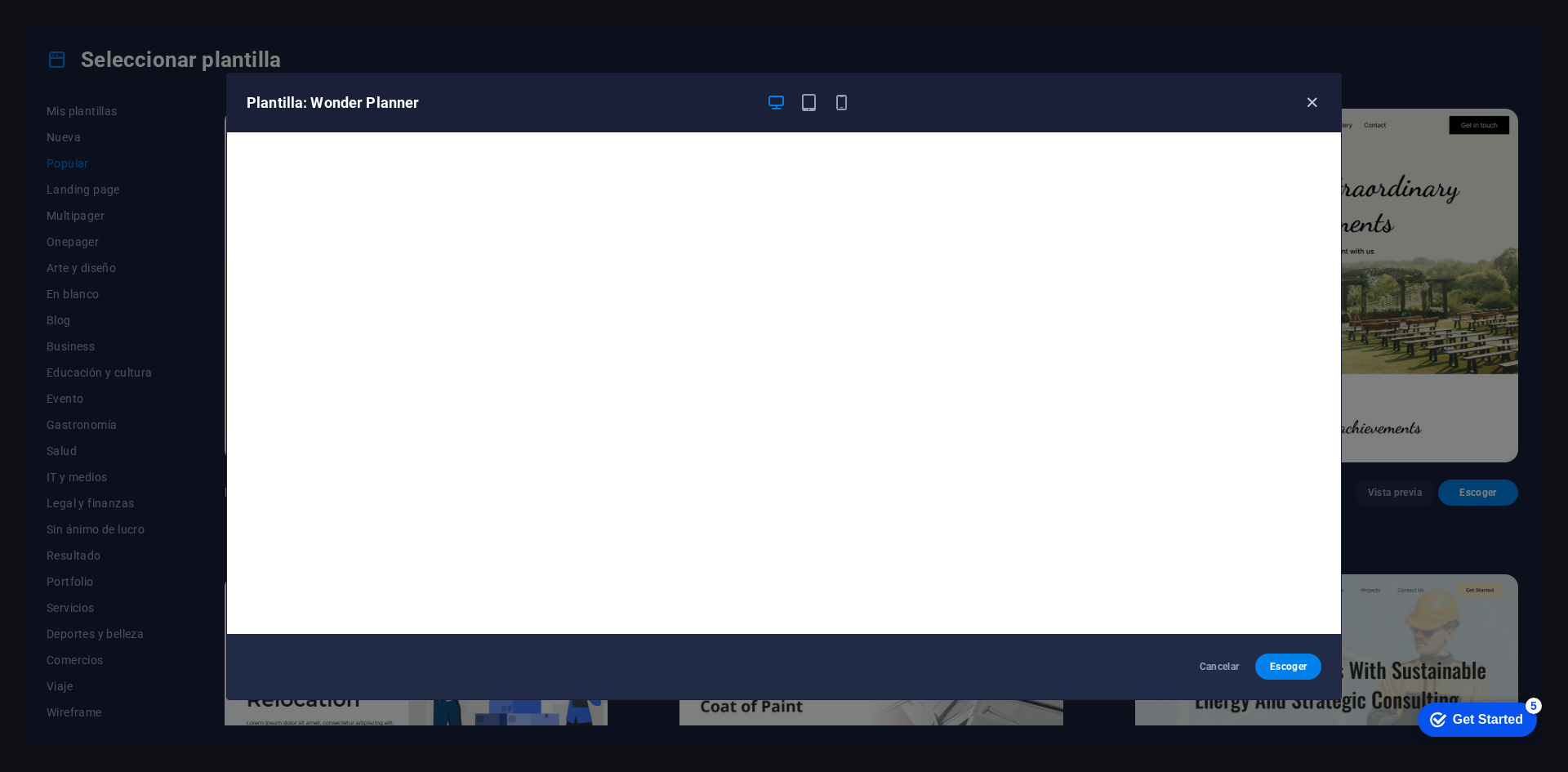
click at [1314, 99] on icon "button" at bounding box center [1312, 102] width 19 height 19
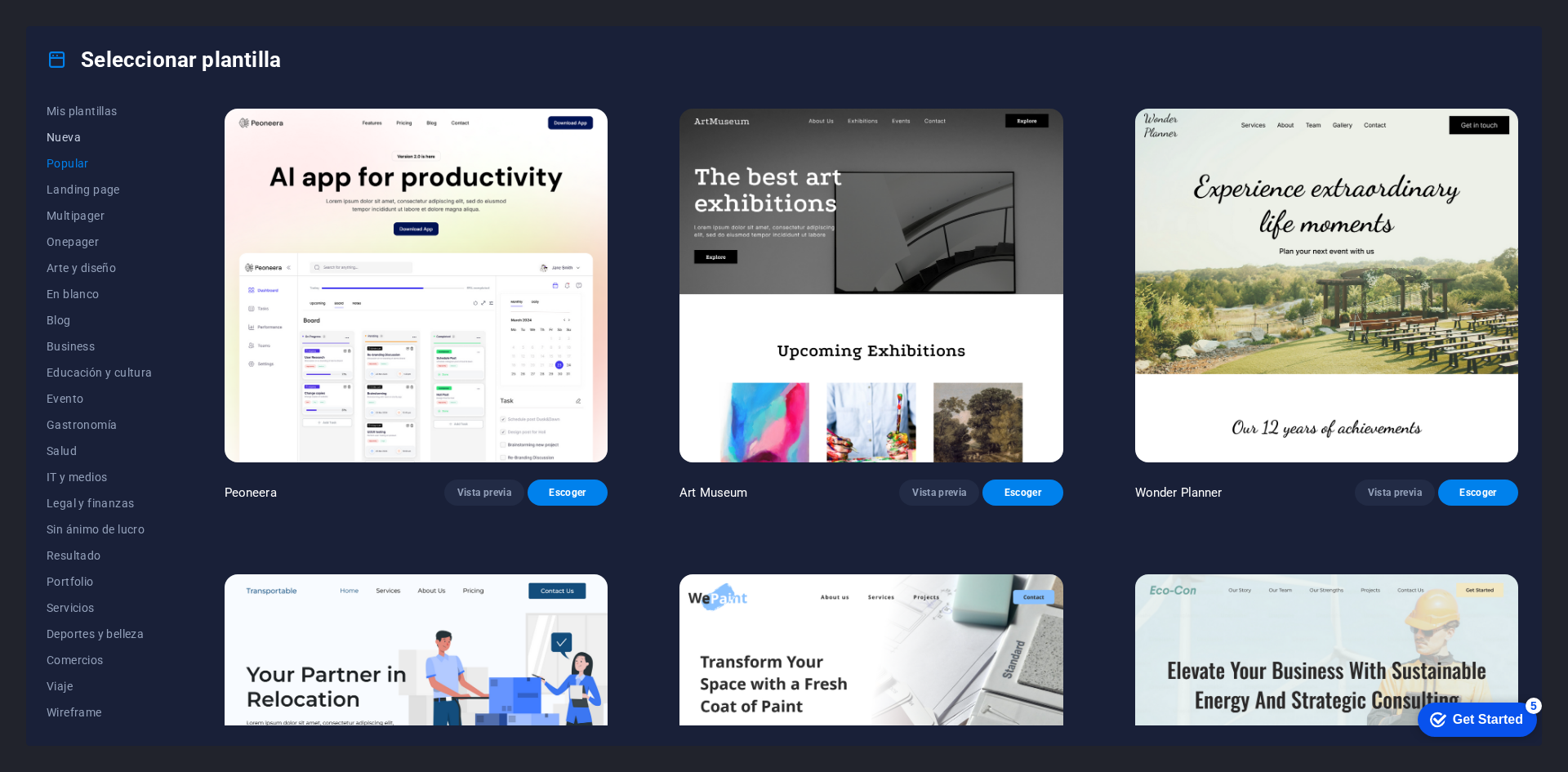
click at [78, 139] on span "Nueva" at bounding box center [99, 138] width 106 height 13
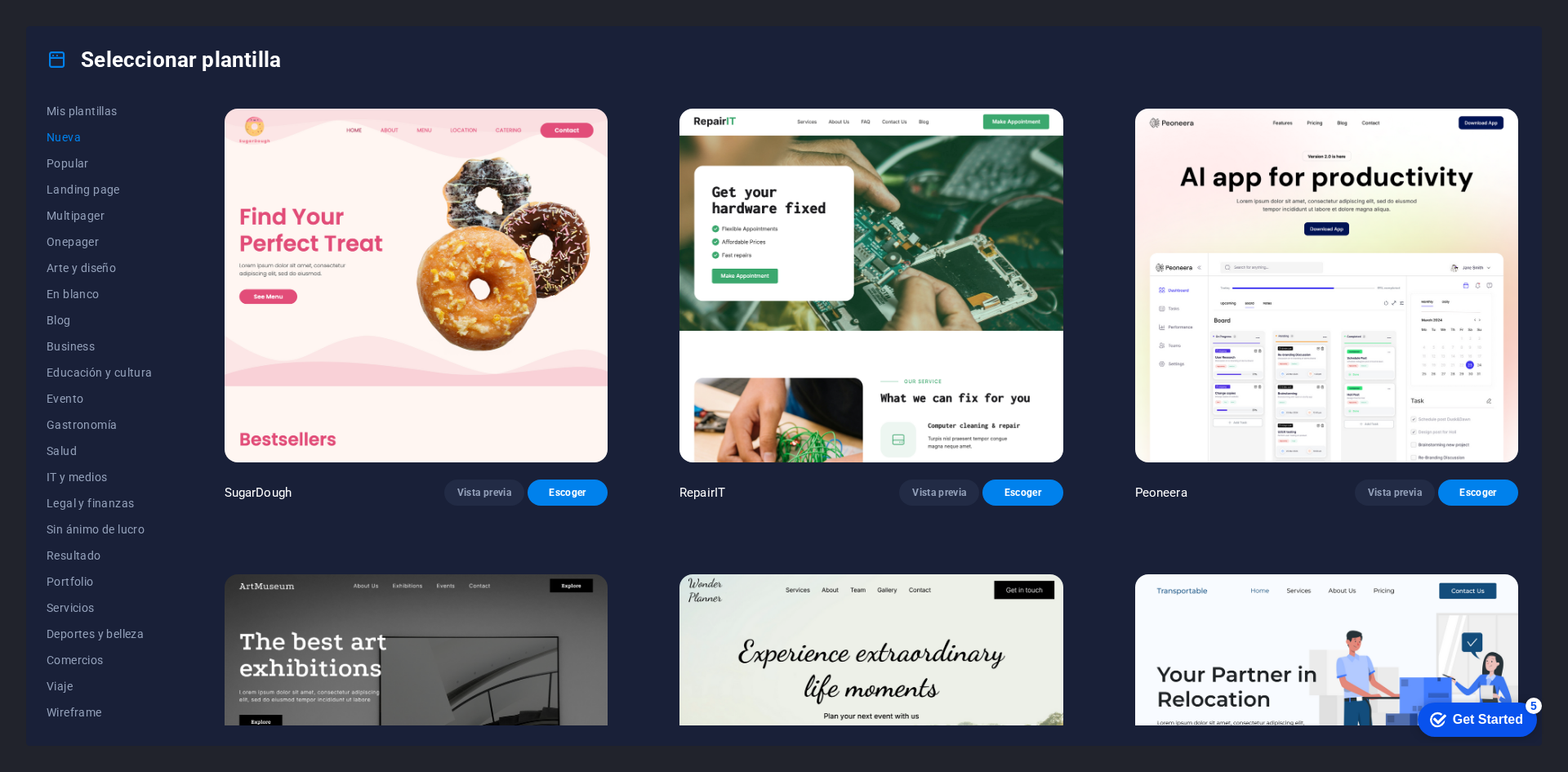
click at [332, 207] on img at bounding box center [416, 286] width 383 height 354
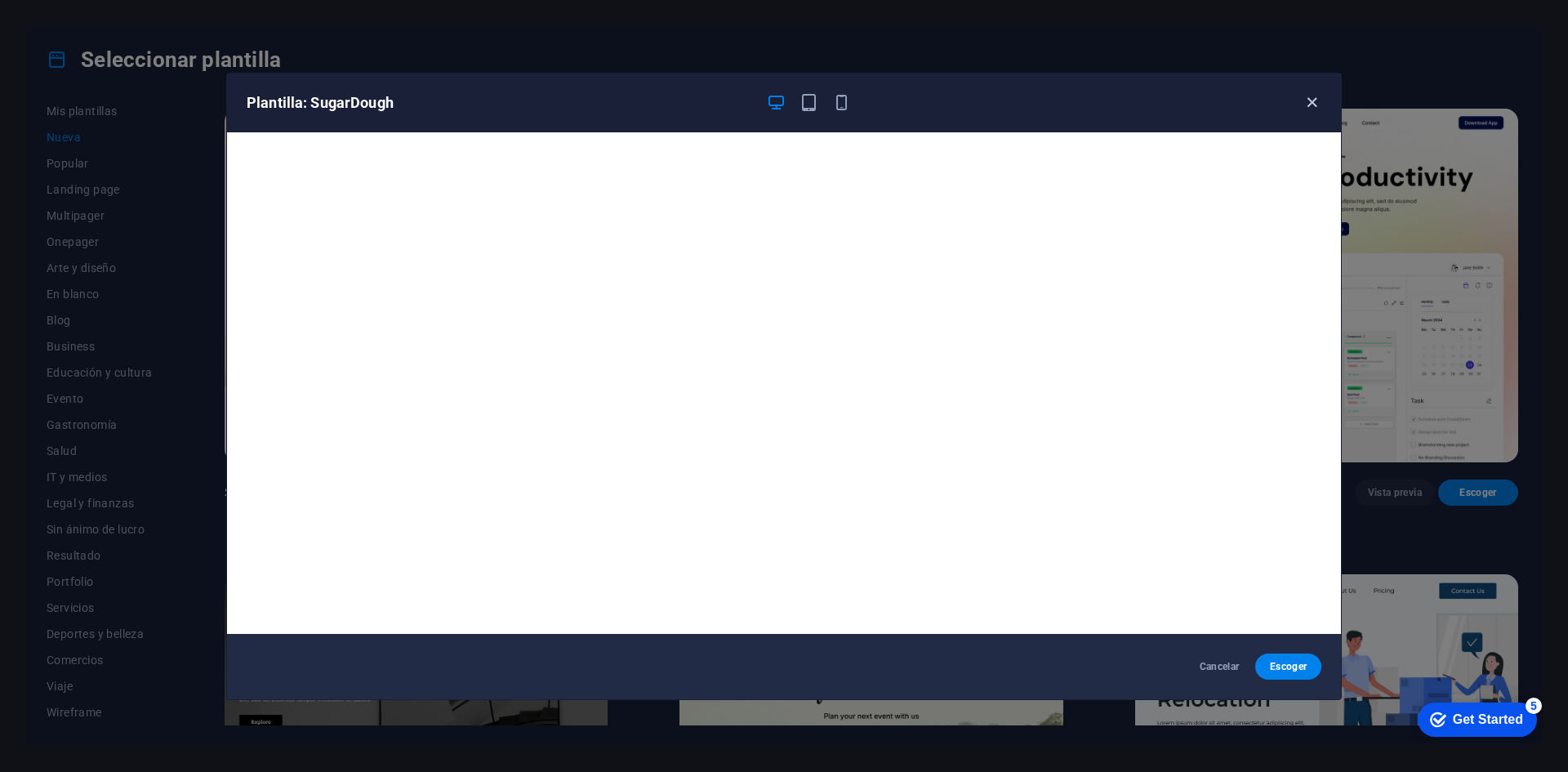
click at [1306, 99] on icon "button" at bounding box center [1312, 102] width 19 height 19
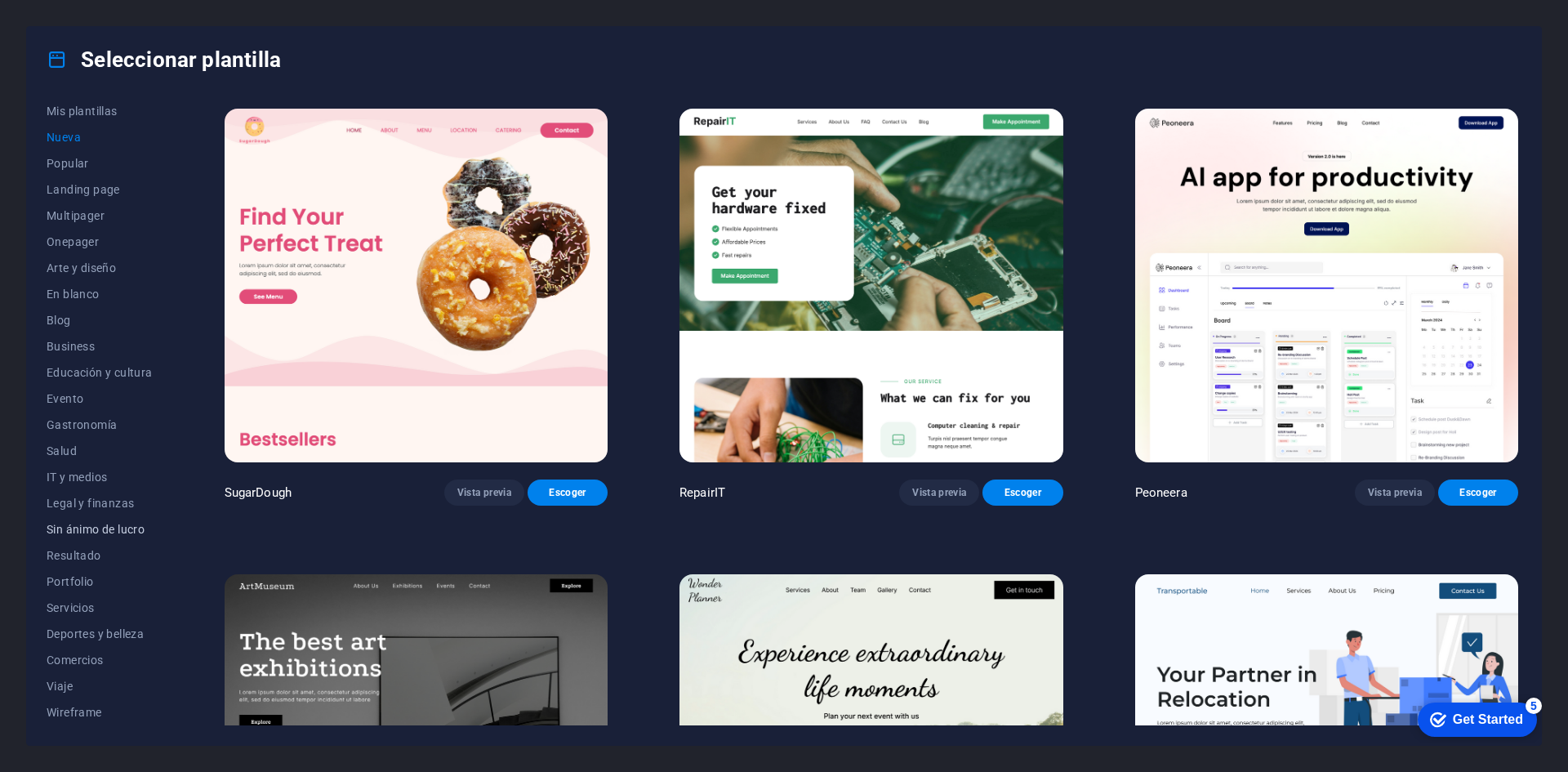
click at [87, 523] on span "Sin ánimo de lucro" at bounding box center [99, 529] width 106 height 13
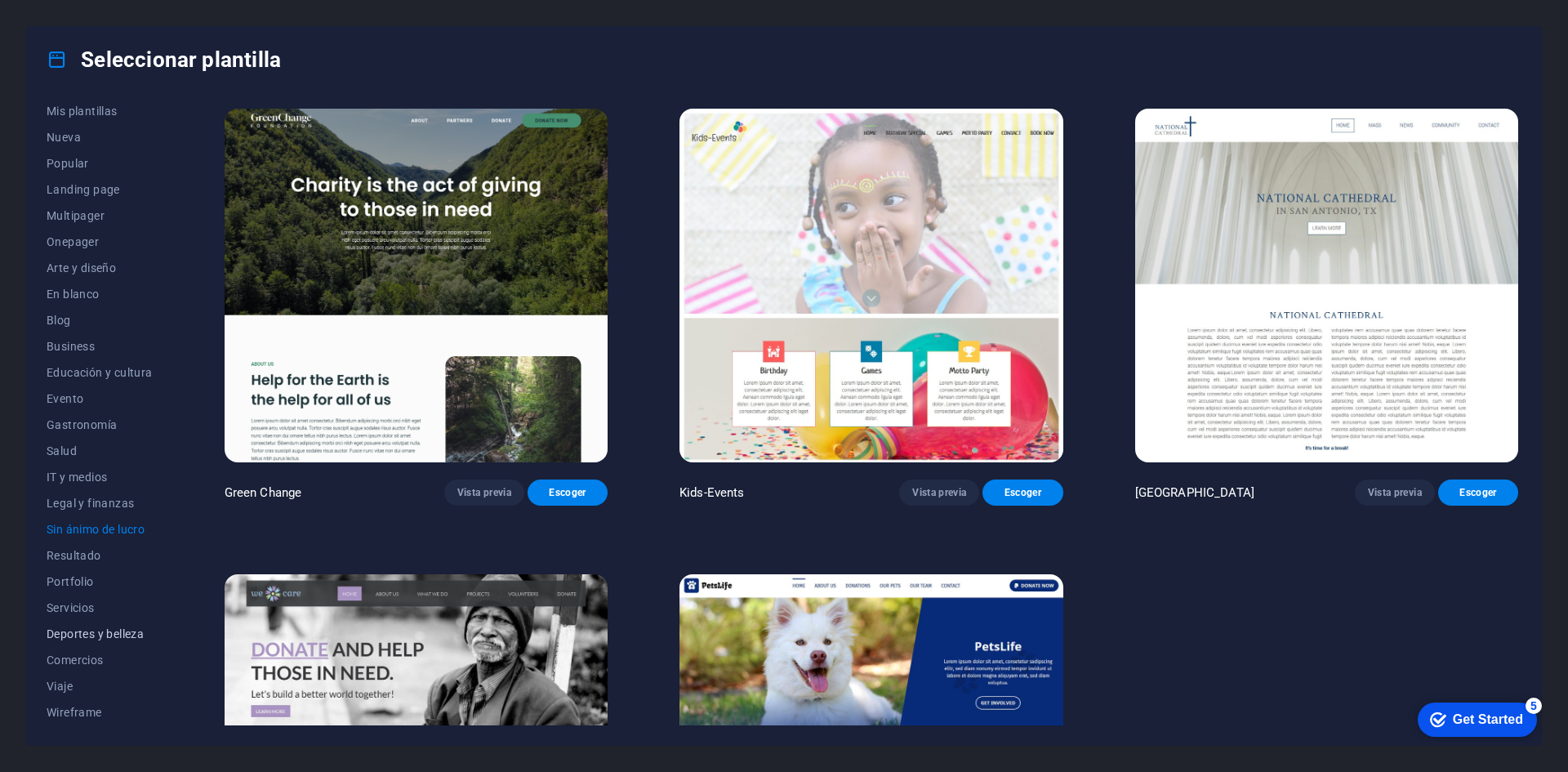
drag, startPoint x: 104, startPoint y: 651, endPoint x: 147, endPoint y: 638, distance: 44.9
click at [104, 651] on button "Comercios" at bounding box center [99, 659] width 106 height 26
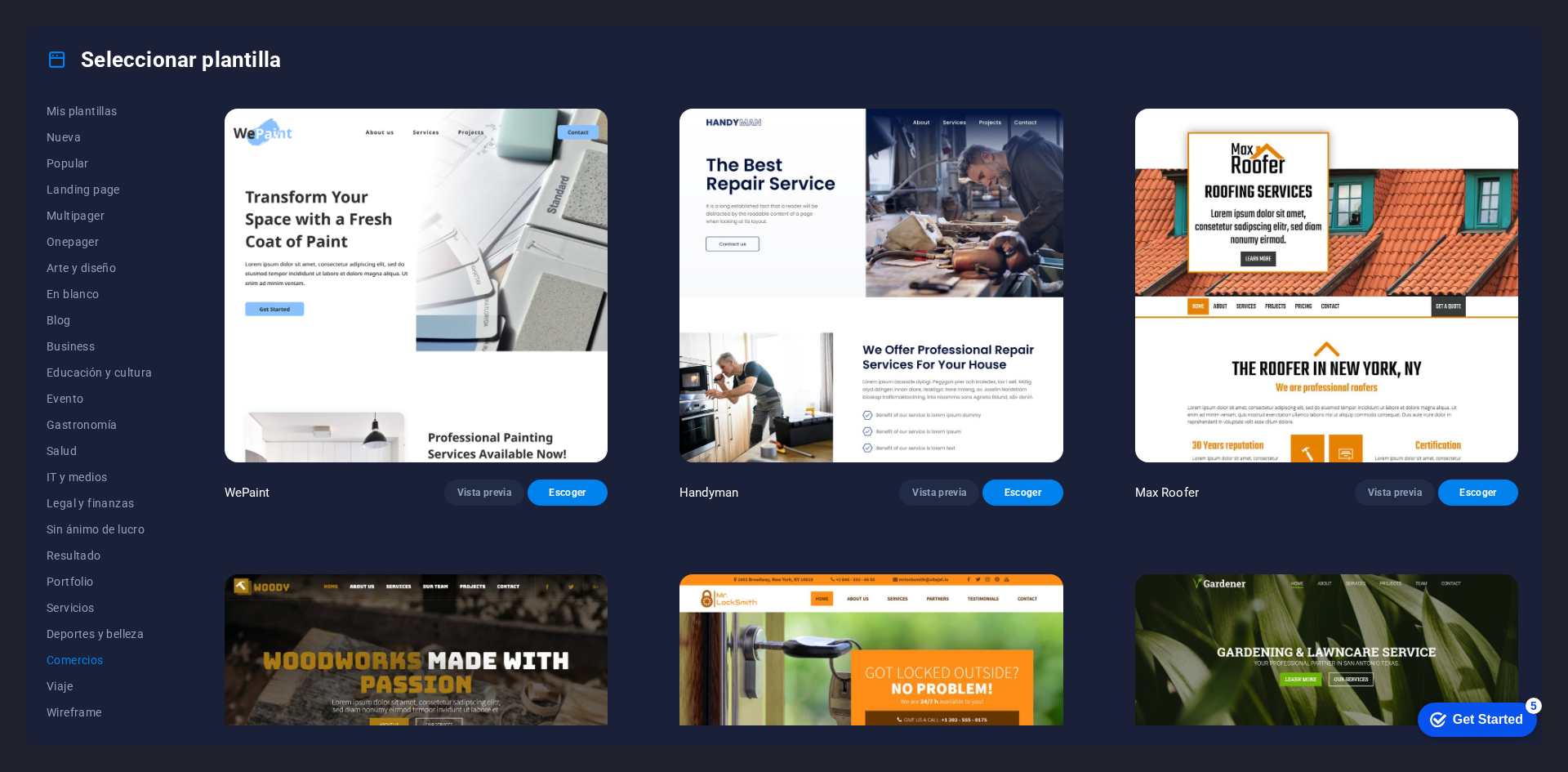
click at [920, 312] on img at bounding box center [870, 286] width 383 height 354
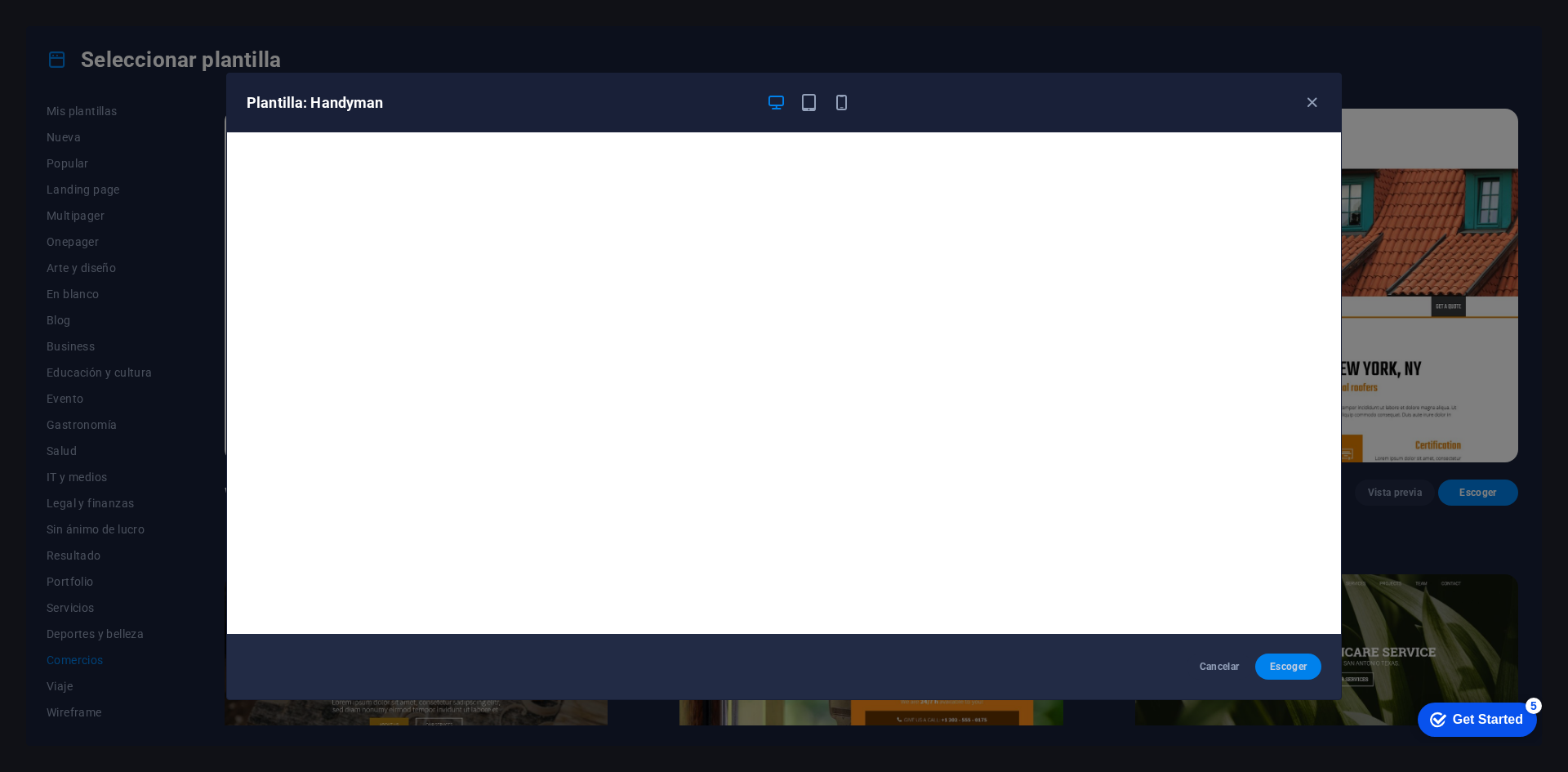
click at [1300, 664] on span "Escoger" at bounding box center [1288, 667] width 40 height 13
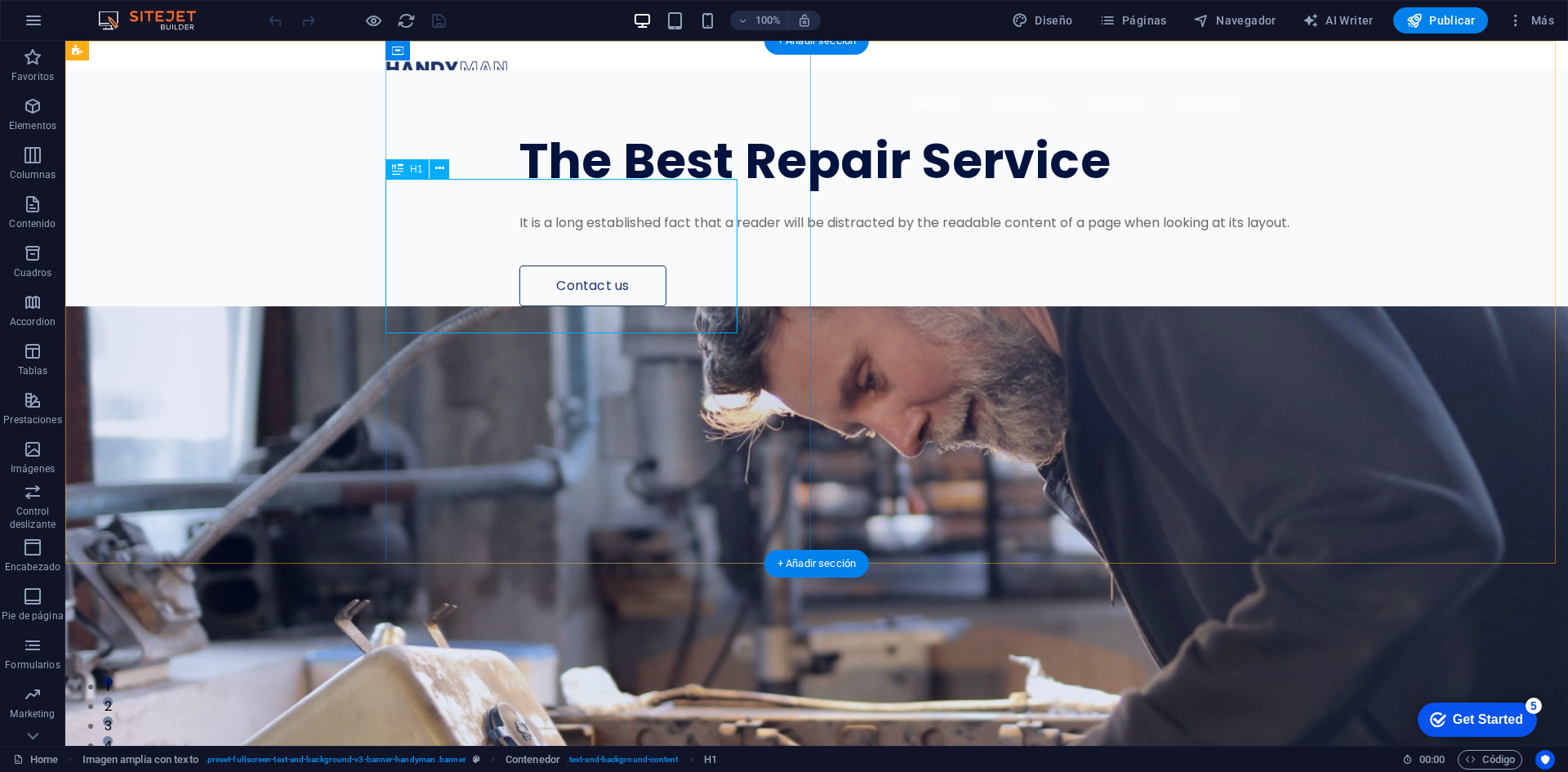
click at [520, 187] on div "The Best Repair Service" at bounding box center [940, 161] width 841 height 52
click at [560, 187] on div "The Best Repair Service" at bounding box center [940, 161] width 841 height 52
click at [520, 187] on div "The Best Repair Service" at bounding box center [940, 161] width 841 height 52
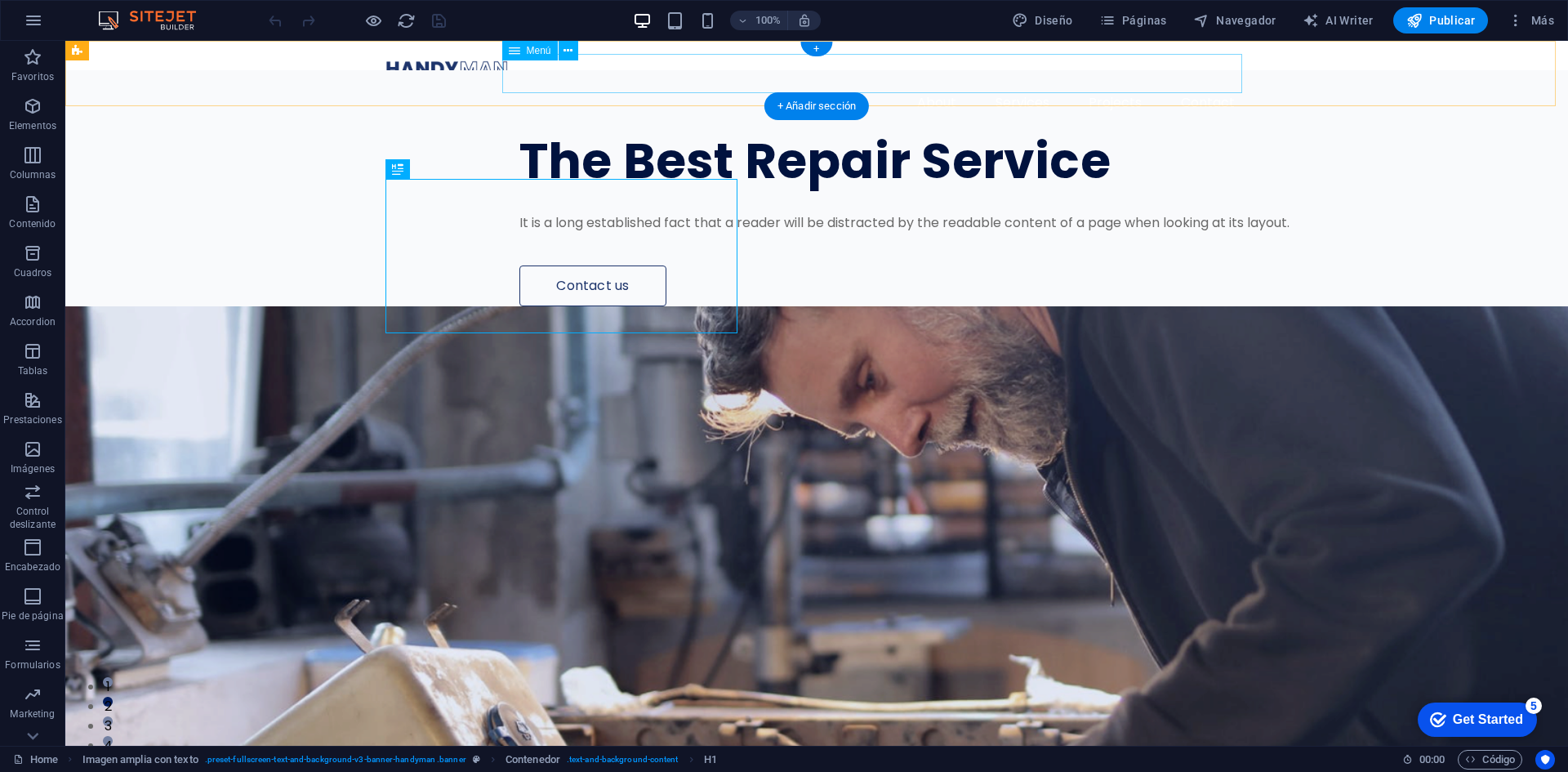
click at [1118, 83] on nav "About Services Projects Contact" at bounding box center [816, 102] width 863 height 39
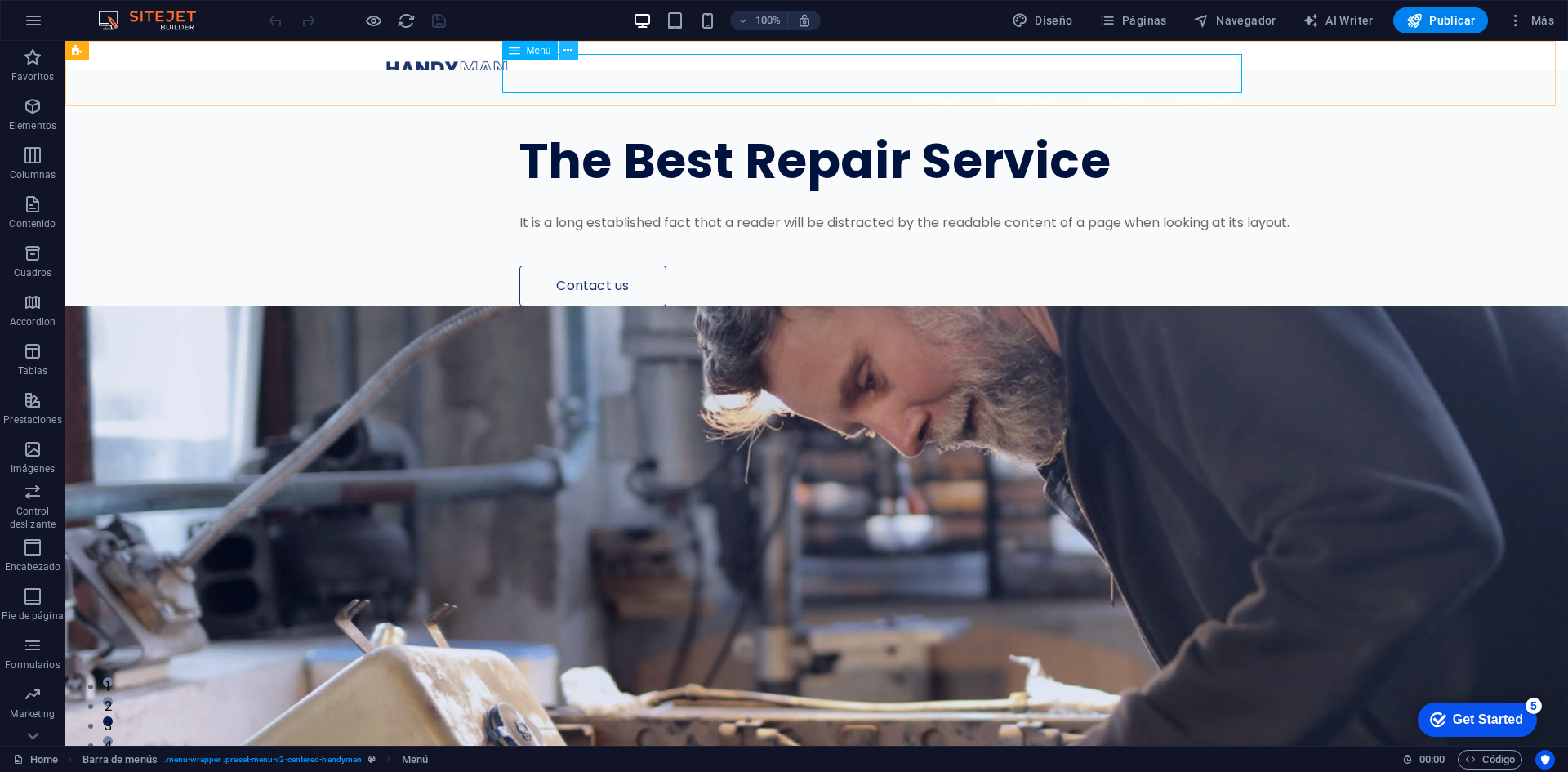
click at [569, 50] on icon at bounding box center [568, 51] width 9 height 17
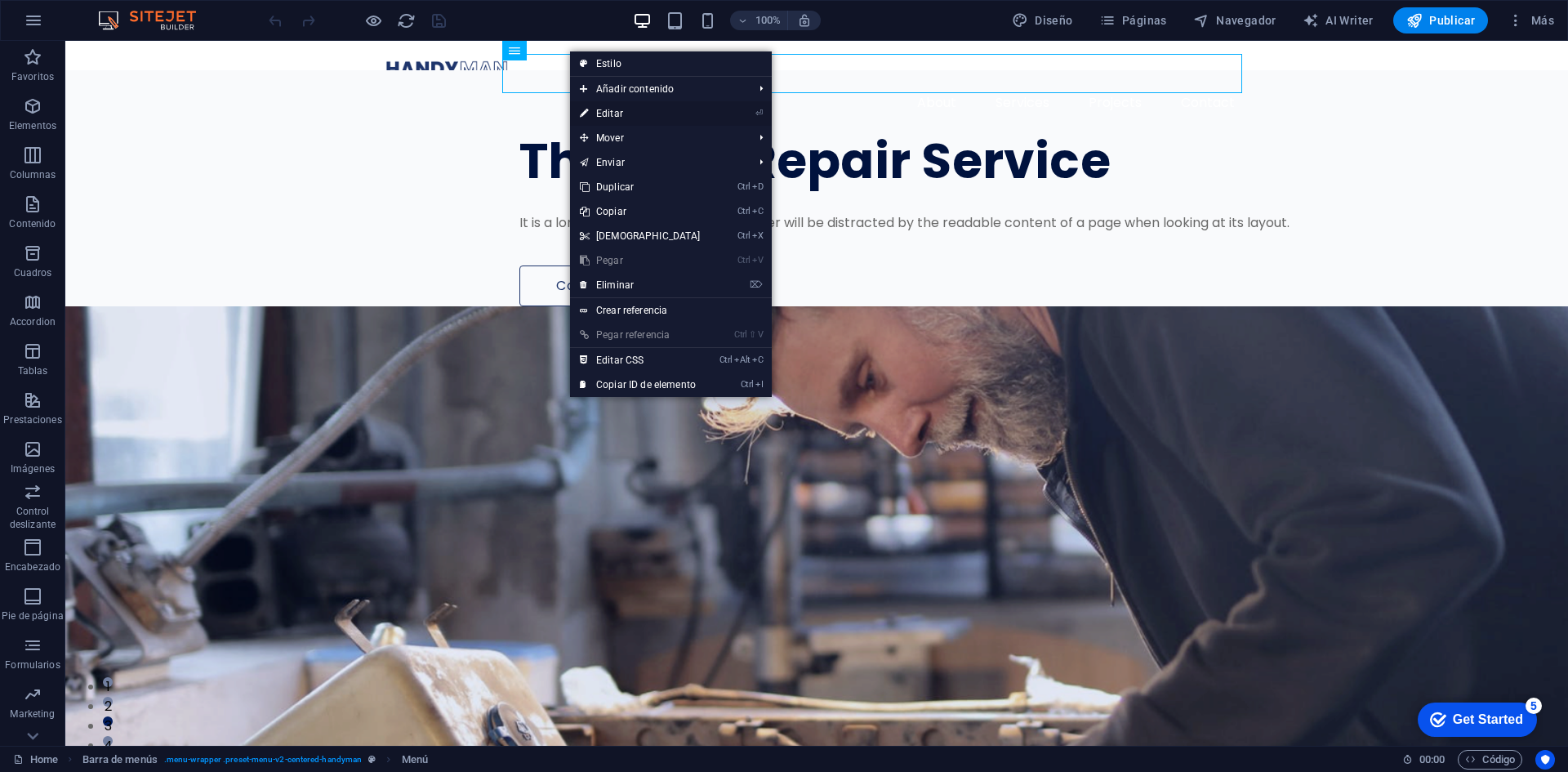
click at [618, 110] on link "⏎ Editar" at bounding box center [640, 114] width 140 height 25
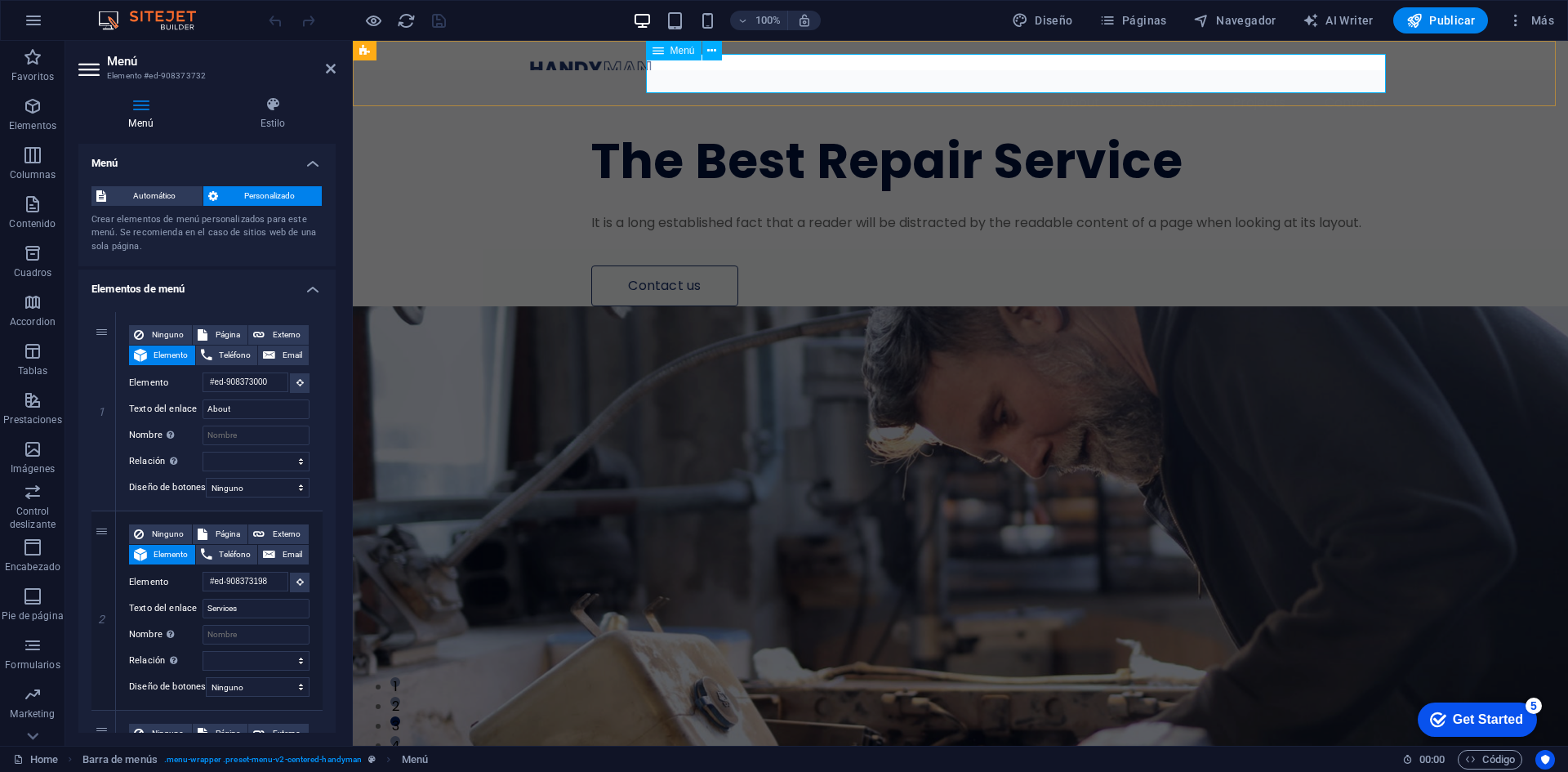
click at [1063, 83] on nav "About Services Projects Contact" at bounding box center [960, 102] width 863 height 39
click at [1065, 83] on nav "About Services Projects Contact" at bounding box center [960, 102] width 863 height 39
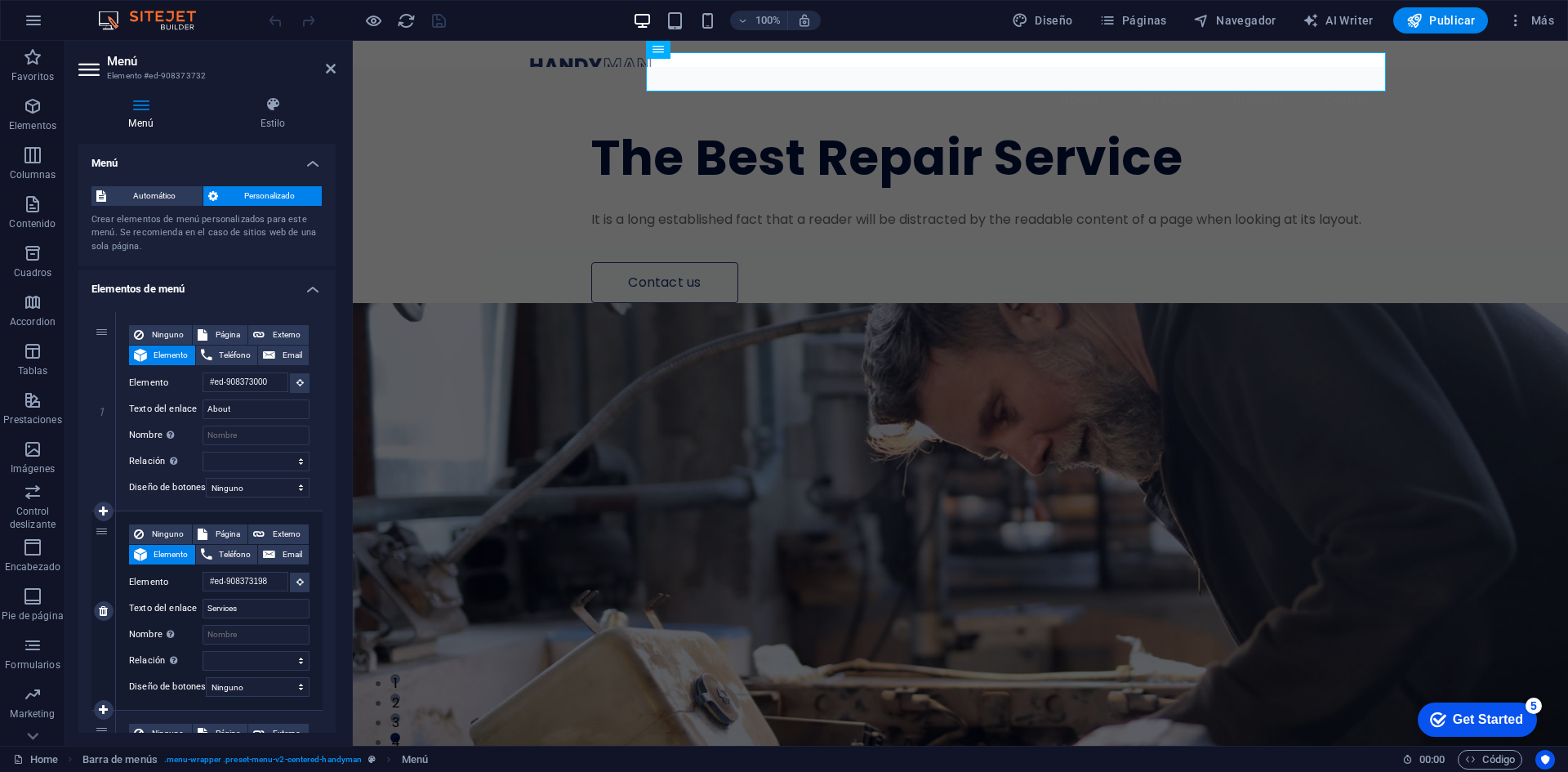
scroll to position [1, 0]
click at [245, 550] on span "Teléfono" at bounding box center [235, 554] width 36 height 20
select select
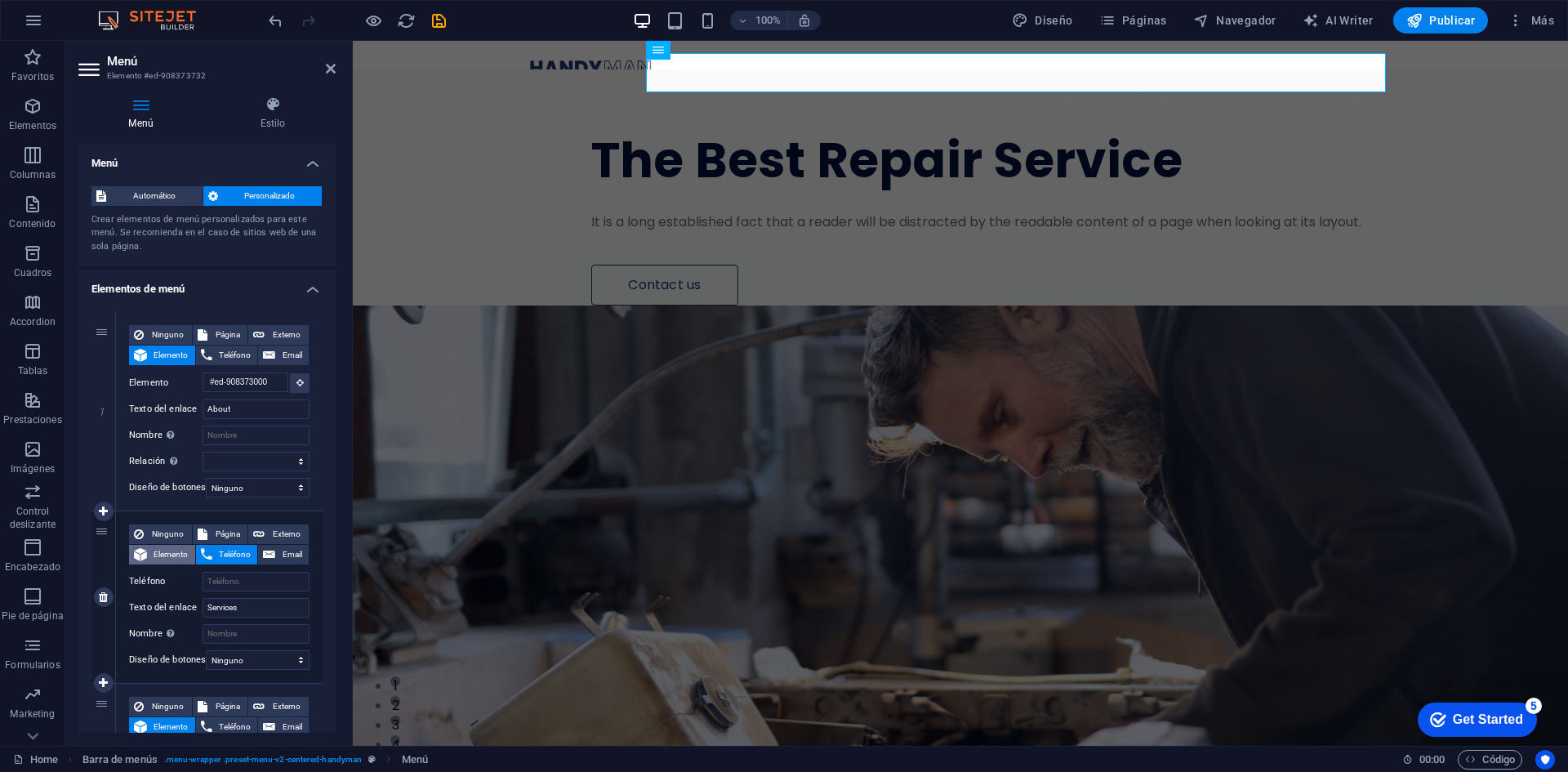
click at [186, 554] on span "Elemento" at bounding box center [171, 554] width 38 height 20
select select
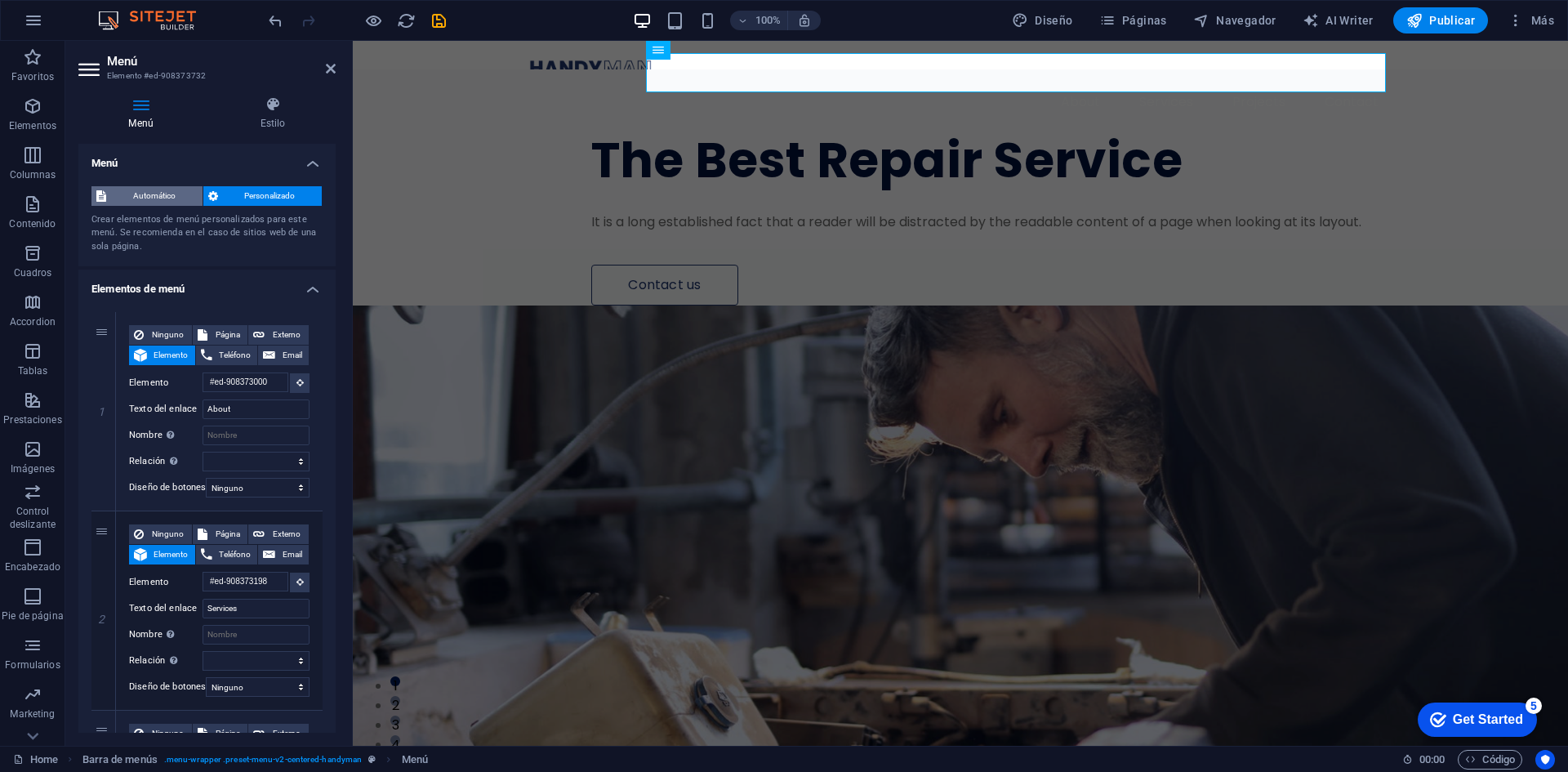
scroll to position [0, 0]
click at [179, 202] on span "Automático" at bounding box center [154, 196] width 87 height 20
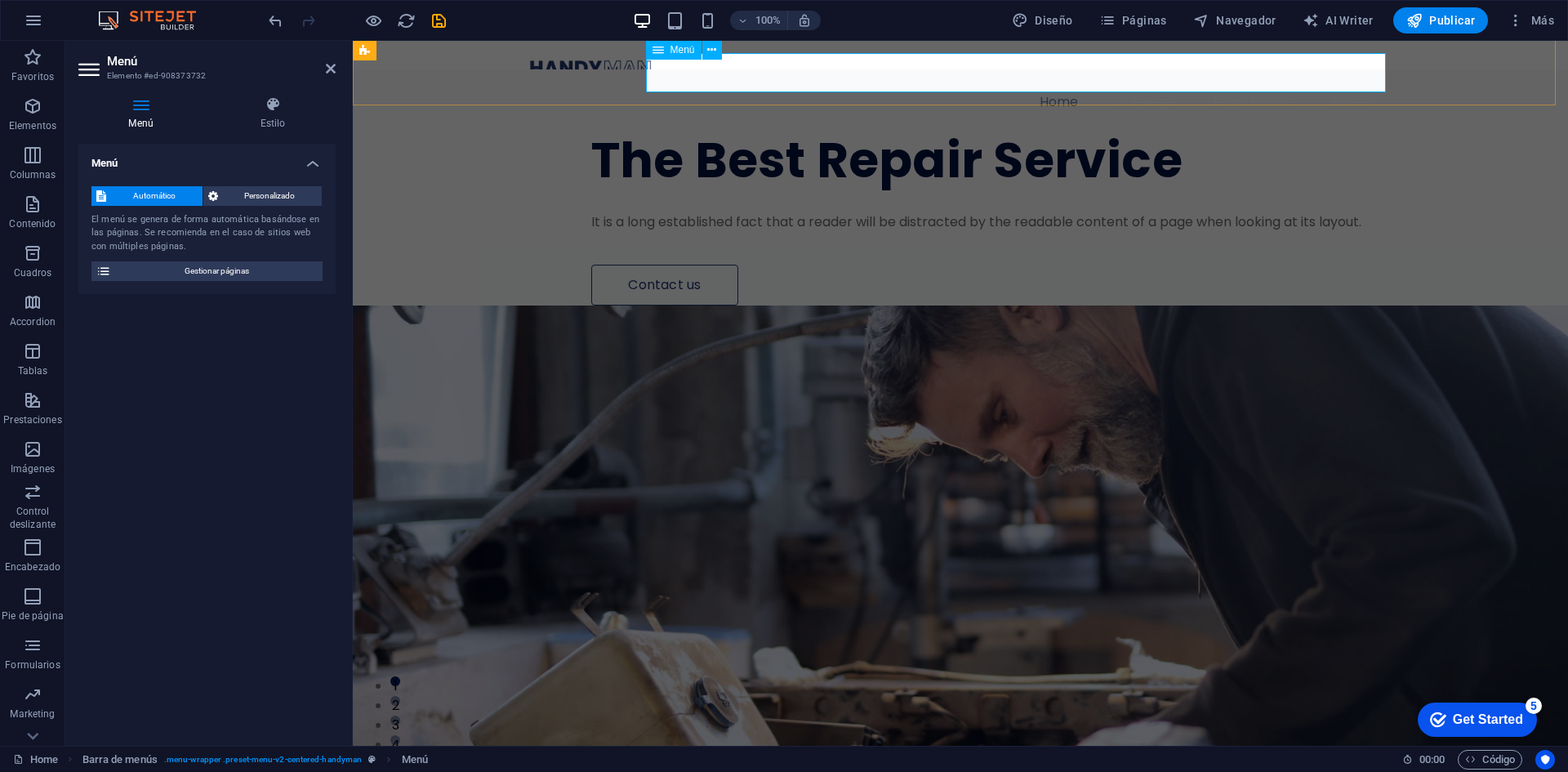
click at [1139, 82] on nav "Home Subpage Legal Notice Privacy" at bounding box center [960, 101] width 863 height 39
click at [289, 193] on span "Personalizado" at bounding box center [269, 196] width 95 height 20
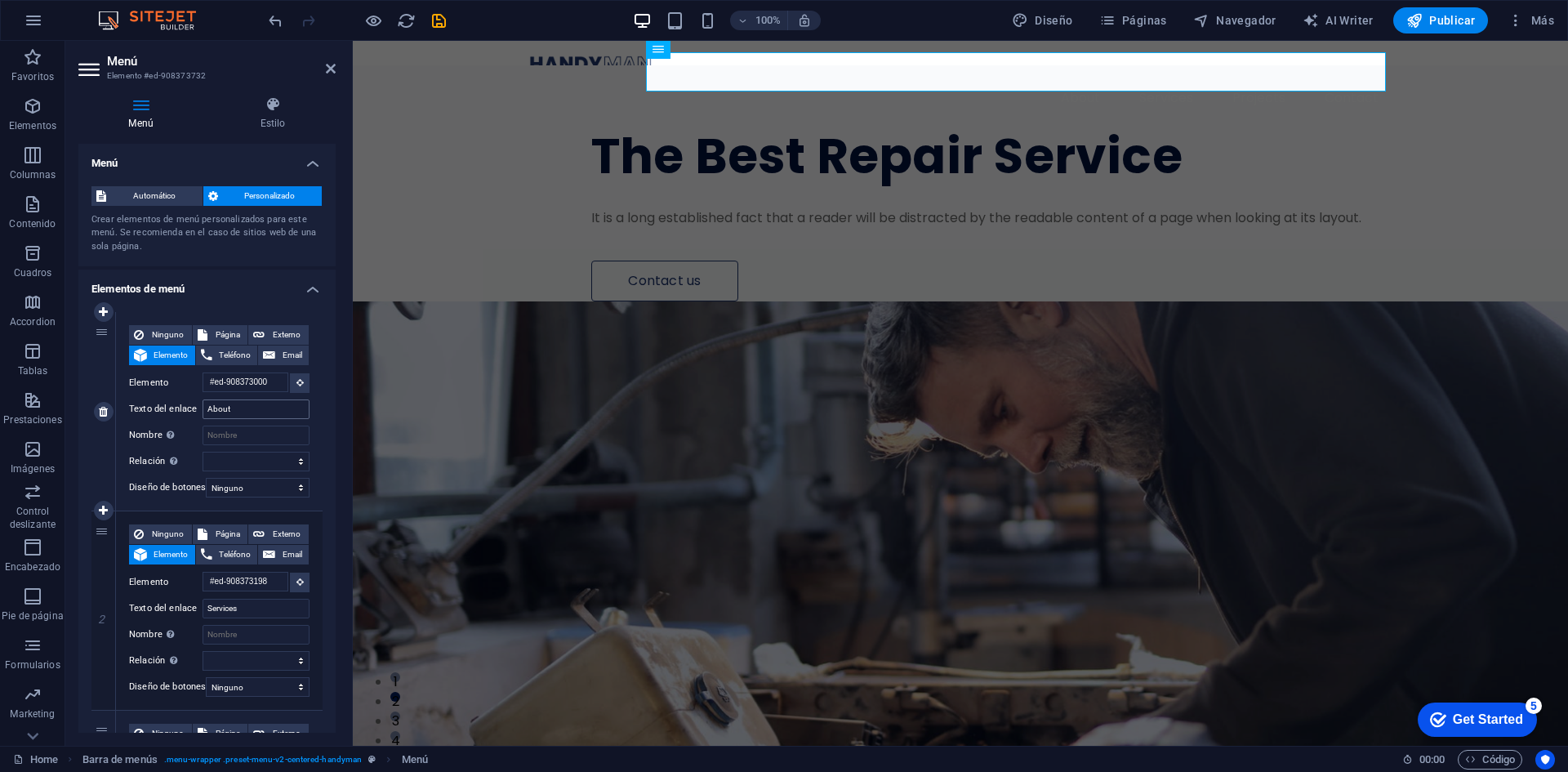
scroll to position [1, 0]
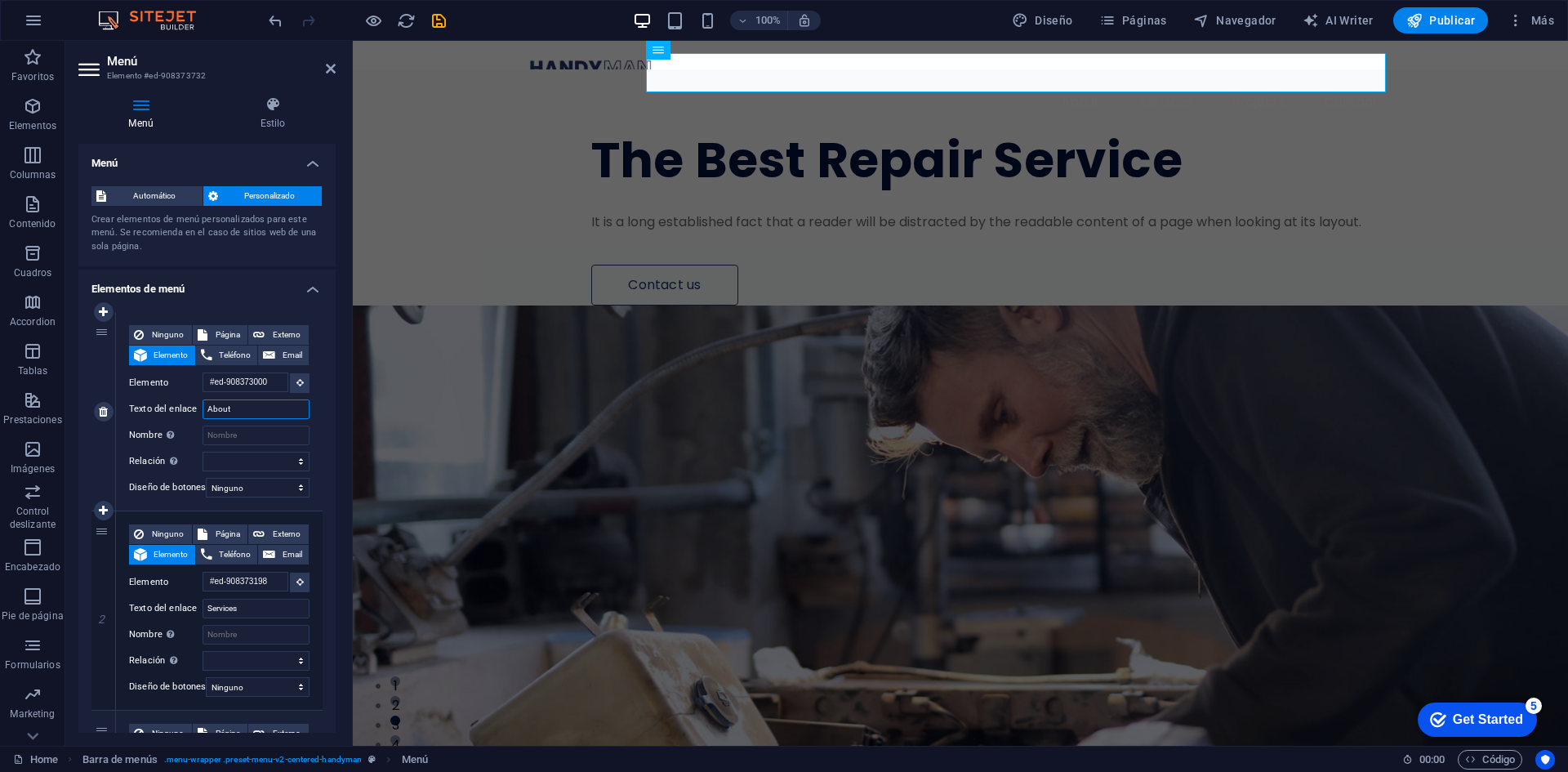
click at [262, 406] on input "About" at bounding box center [256, 409] width 107 height 20
drag, startPoint x: 1067, startPoint y: 25, endPoint x: 689, endPoint y: 54, distance: 379.1
click at [1067, 25] on span "Diseño" at bounding box center [1042, 20] width 61 height 16
select select "px"
select select "400"
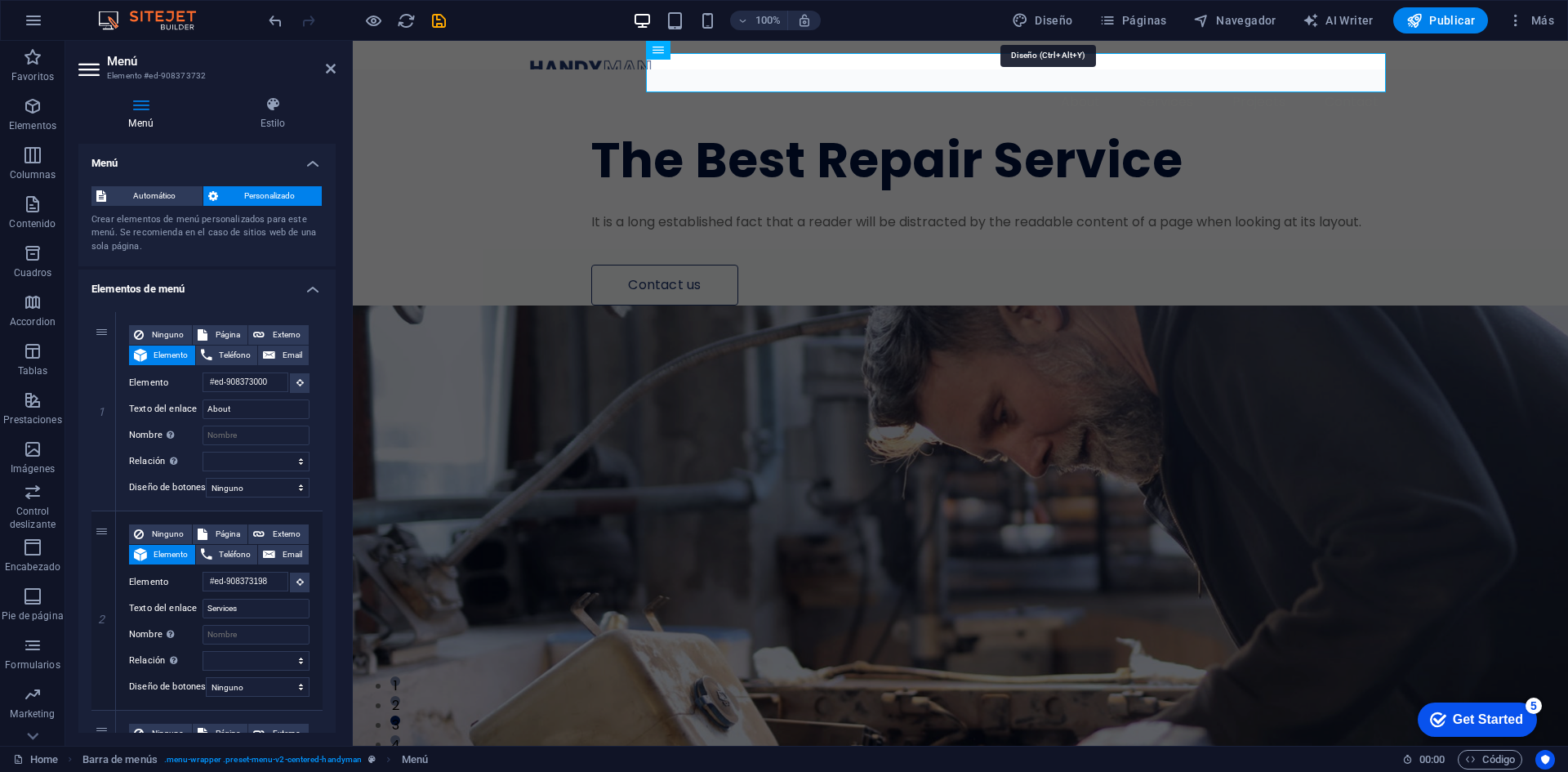
select select "px"
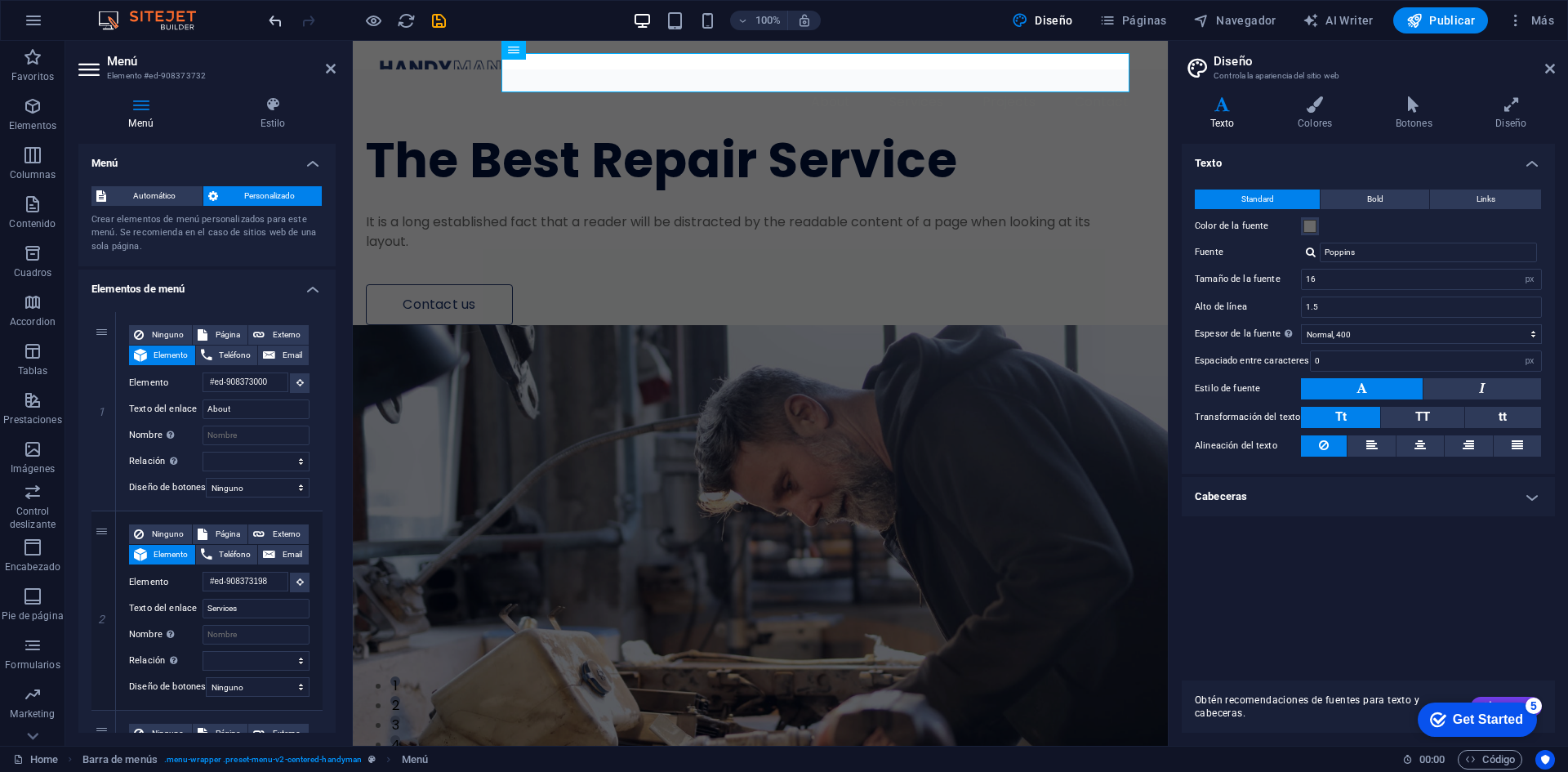
click at [269, 19] on icon "undo" at bounding box center [276, 21] width 19 height 19
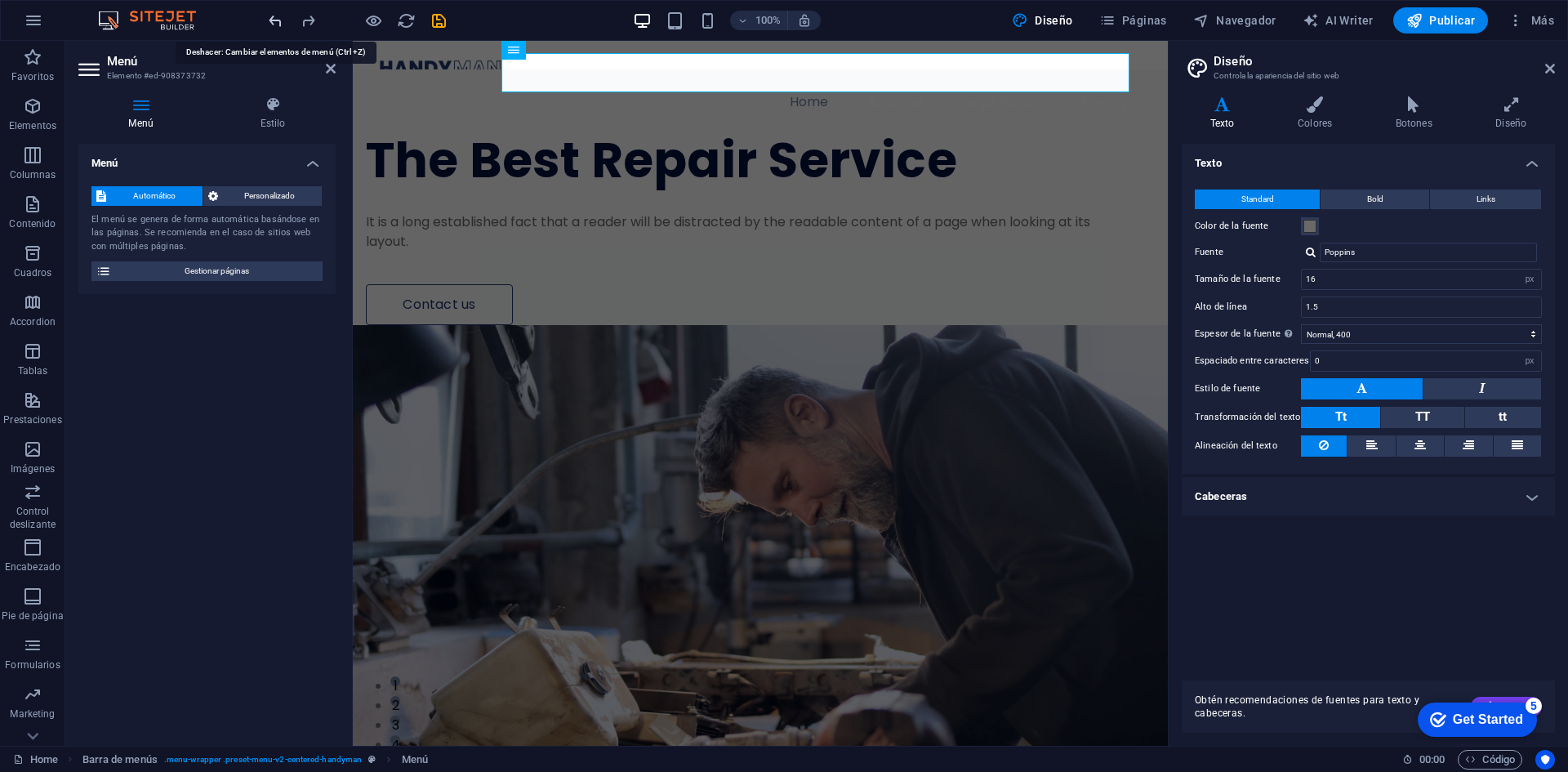
click at [272, 22] on icon "undo" at bounding box center [276, 21] width 19 height 19
